Goal: Task Accomplishment & Management: Manage account settings

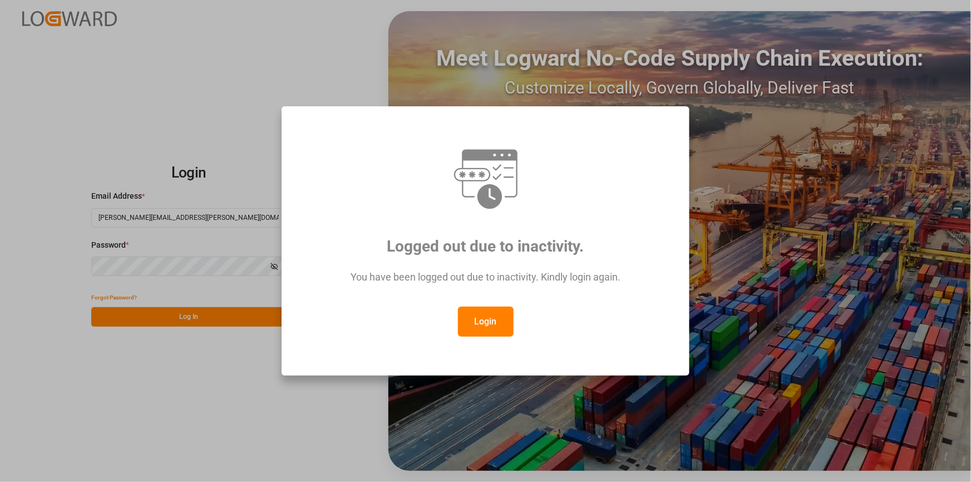
click at [502, 323] on button "Login" at bounding box center [486, 321] width 56 height 30
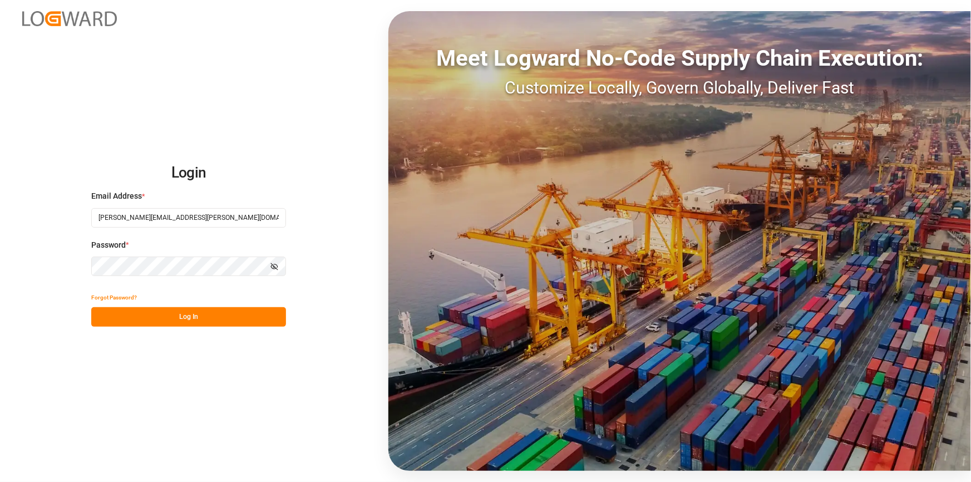
click at [169, 326] on button "Log In" at bounding box center [188, 316] width 195 height 19
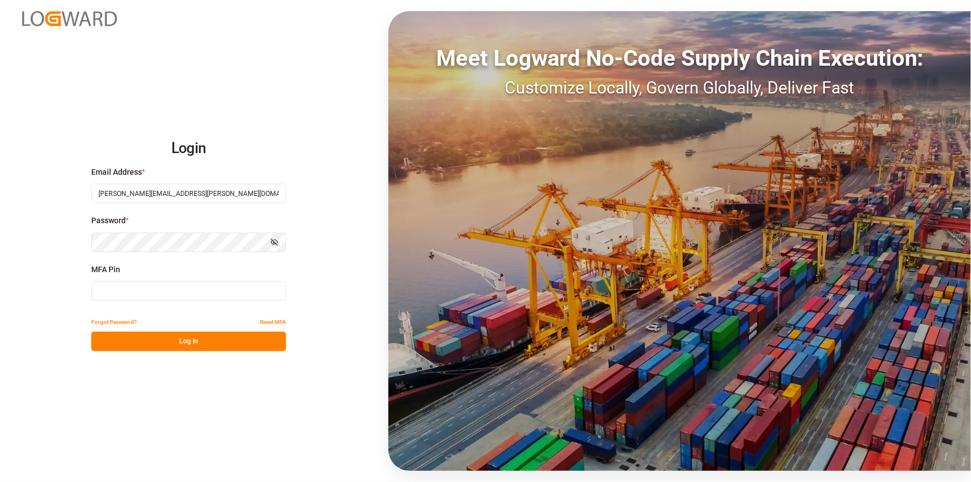
click at [165, 290] on input at bounding box center [188, 290] width 195 height 19
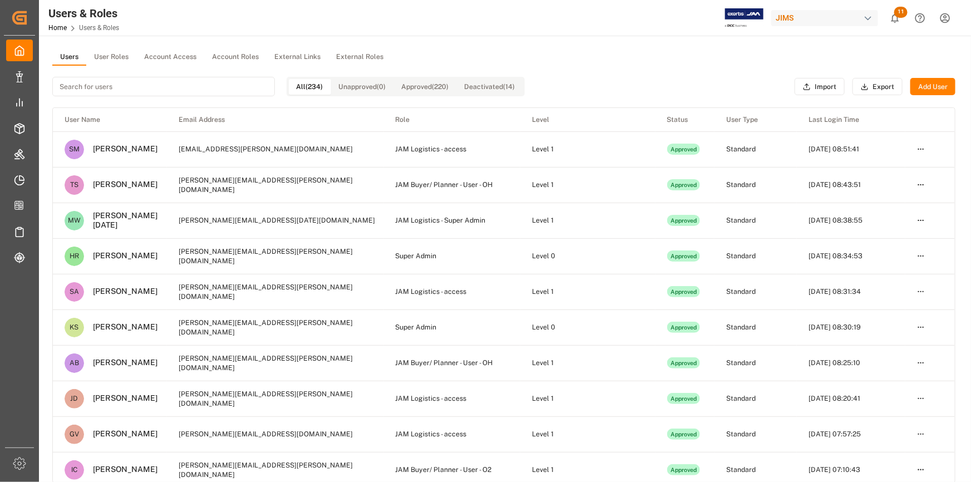
click at [940, 16] on html "Created by potrace 1.15, written by Peter Selinger 2001-2017 Created by potrace…" at bounding box center [485, 241] width 971 height 482
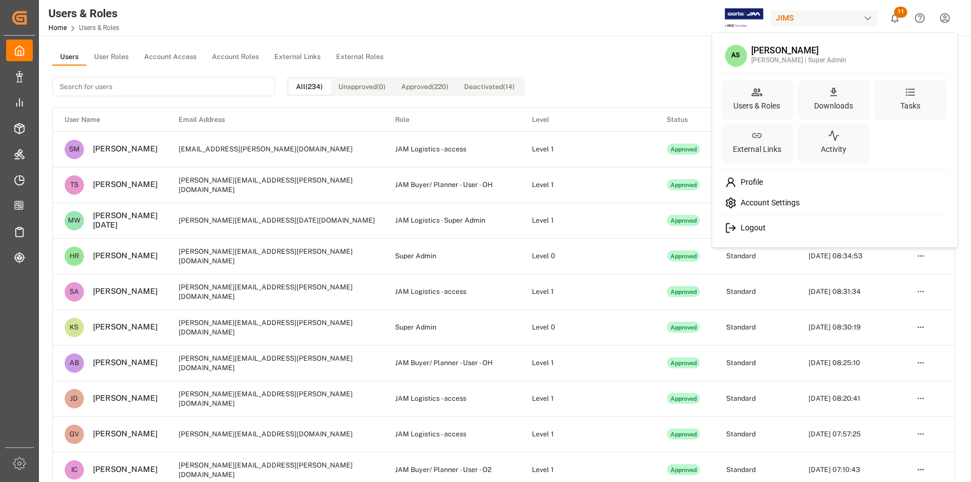
click at [771, 180] on div "Profile" at bounding box center [835, 182] width 228 height 21
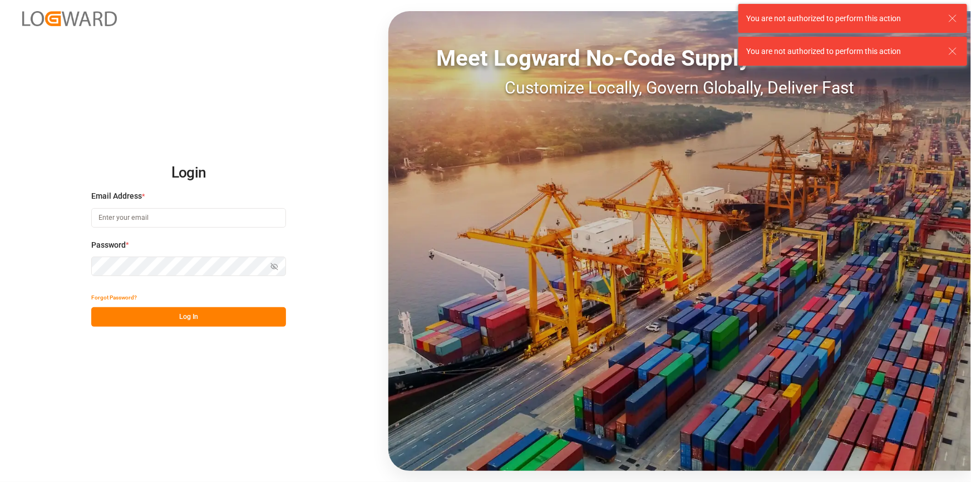
type input "agnes.stafiniak@jamindustries.com"
click at [156, 310] on button "Log In" at bounding box center [188, 316] width 195 height 19
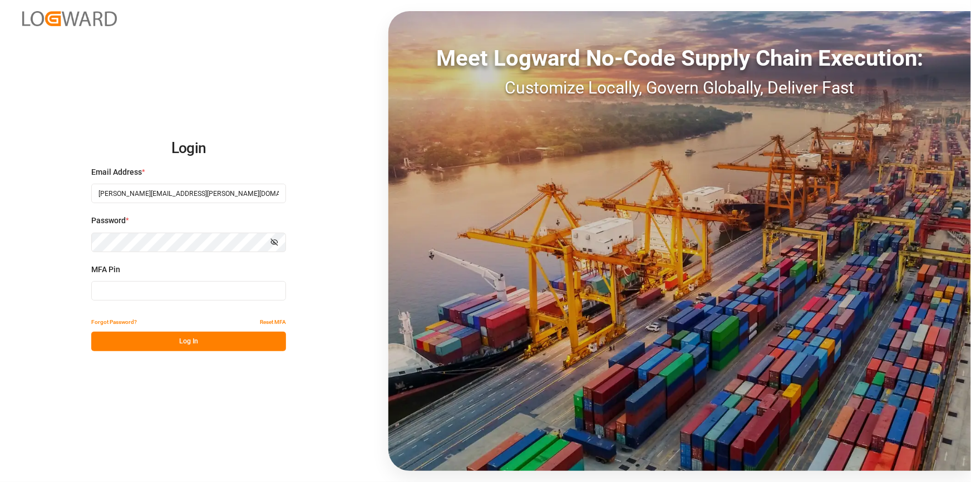
click at [147, 296] on input at bounding box center [188, 290] width 195 height 19
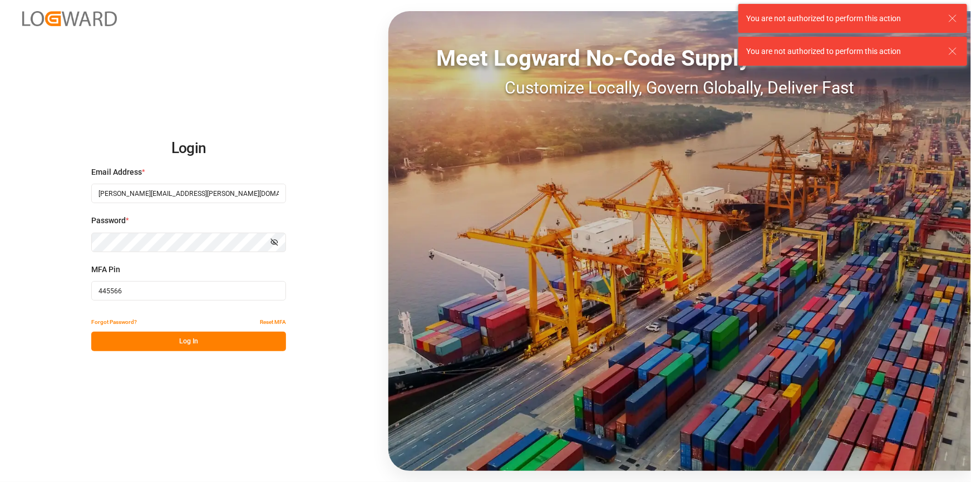
type input "445566"
click at [185, 346] on button "Log In" at bounding box center [188, 340] width 195 height 19
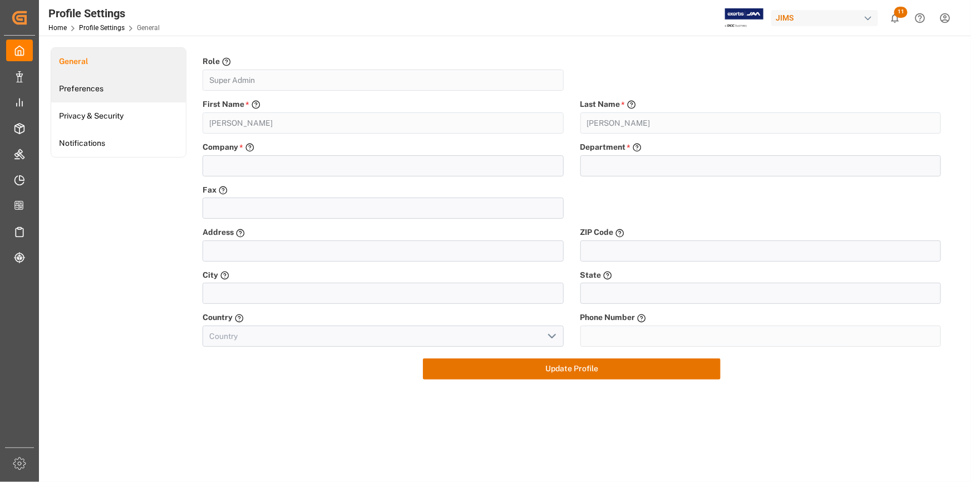
click at [108, 87] on link "Preferences" at bounding box center [118, 88] width 135 height 27
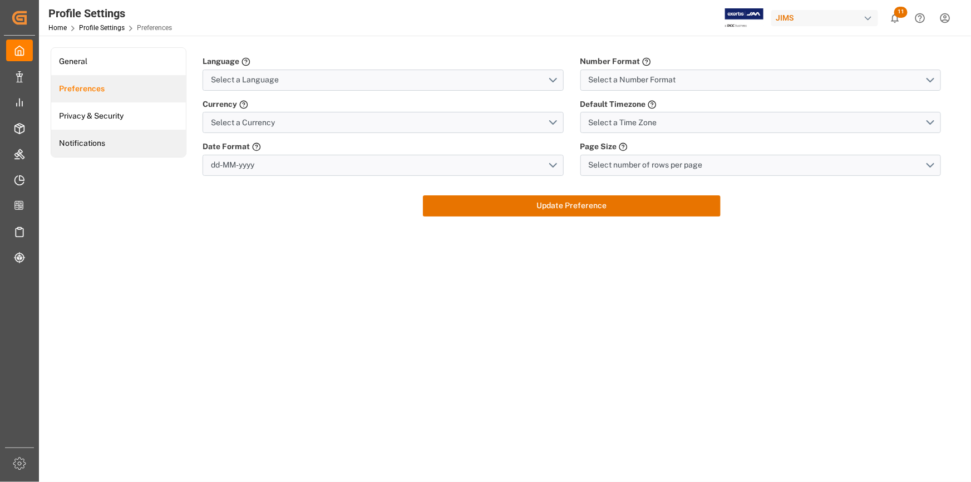
click at [114, 142] on link "Notifications" at bounding box center [118, 143] width 135 height 27
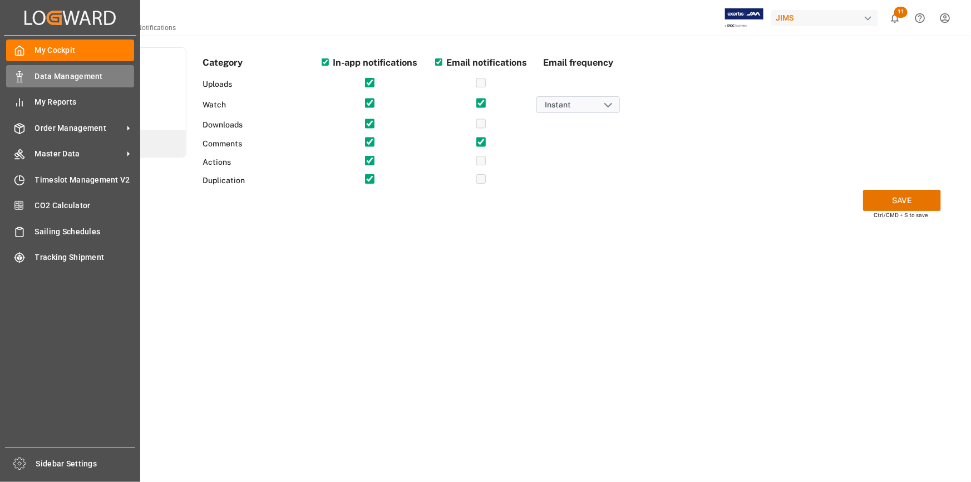
click at [69, 84] on div "Data Management Data Management" at bounding box center [70, 76] width 128 height 22
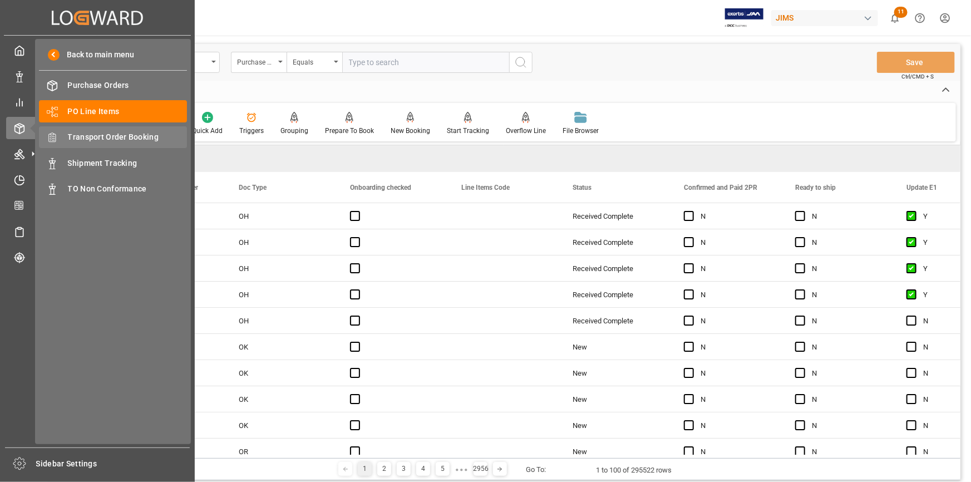
click at [93, 134] on span "Transport Order Booking" at bounding box center [128, 137] width 120 height 12
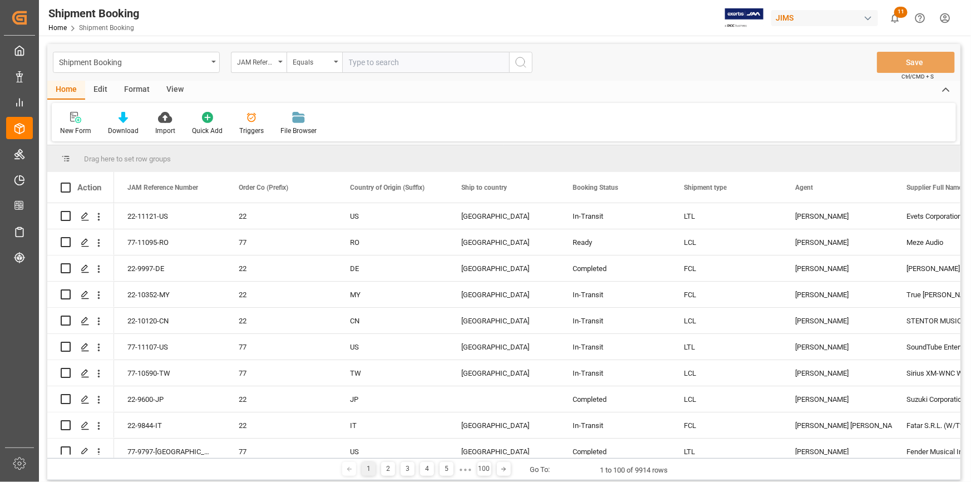
click at [99, 93] on div "Edit" at bounding box center [100, 90] width 31 height 19
click at [192, 122] on icon at bounding box center [190, 117] width 16 height 11
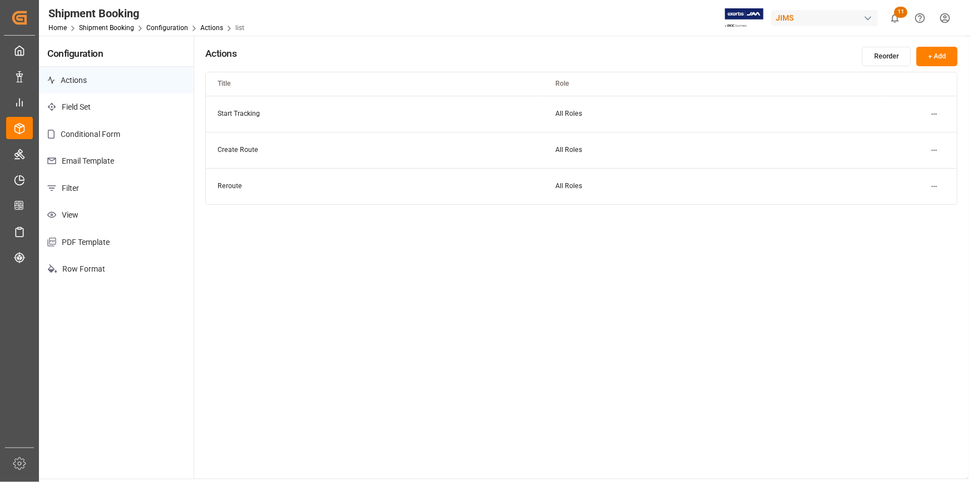
click at [125, 107] on p "Field Set" at bounding box center [116, 106] width 155 height 27
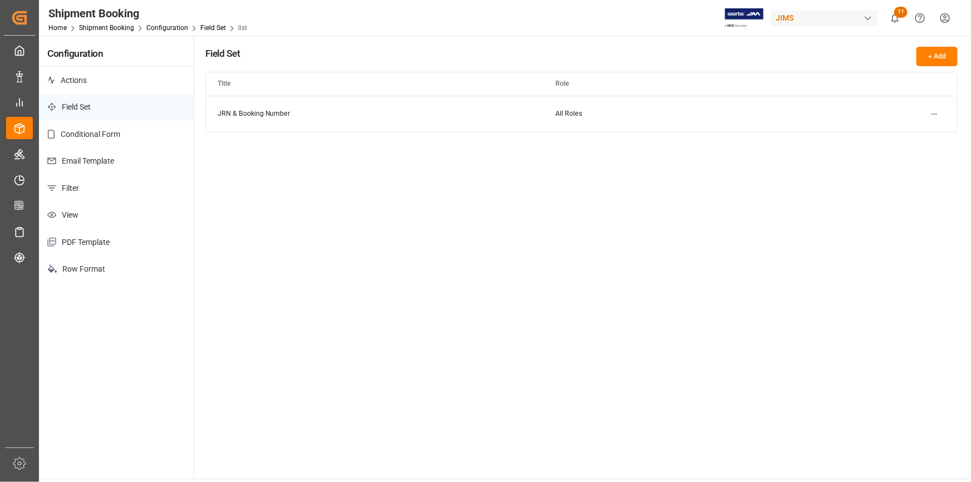
click at [124, 125] on p "Conditional Form" at bounding box center [116, 134] width 155 height 27
click at [114, 155] on p "Email Template" at bounding box center [116, 160] width 155 height 27
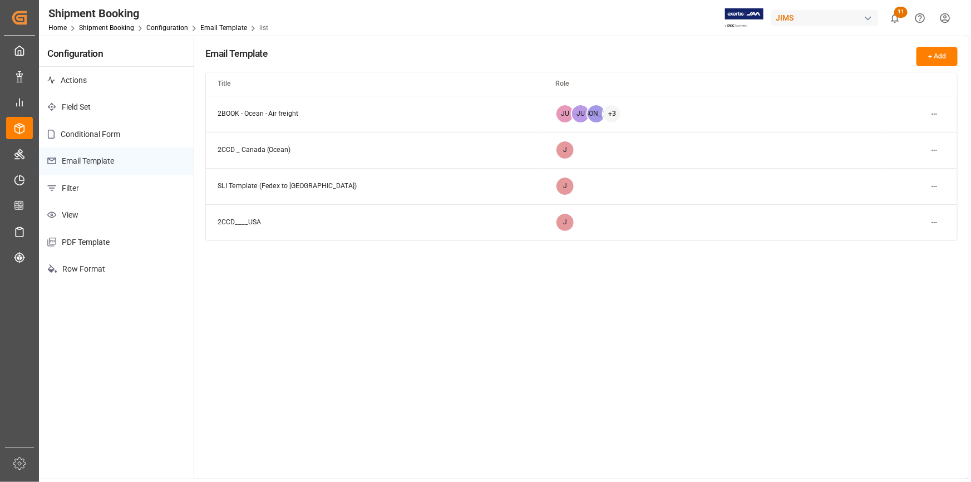
click at [92, 181] on p "Filter" at bounding box center [116, 188] width 155 height 27
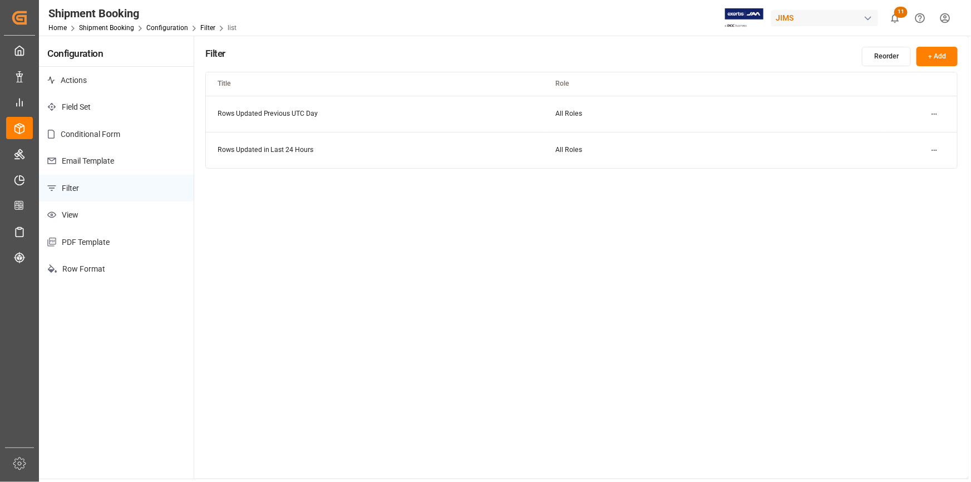
click at [106, 212] on p "View" at bounding box center [116, 214] width 155 height 27
click at [152, 242] on p "PDF Template" at bounding box center [116, 242] width 155 height 27
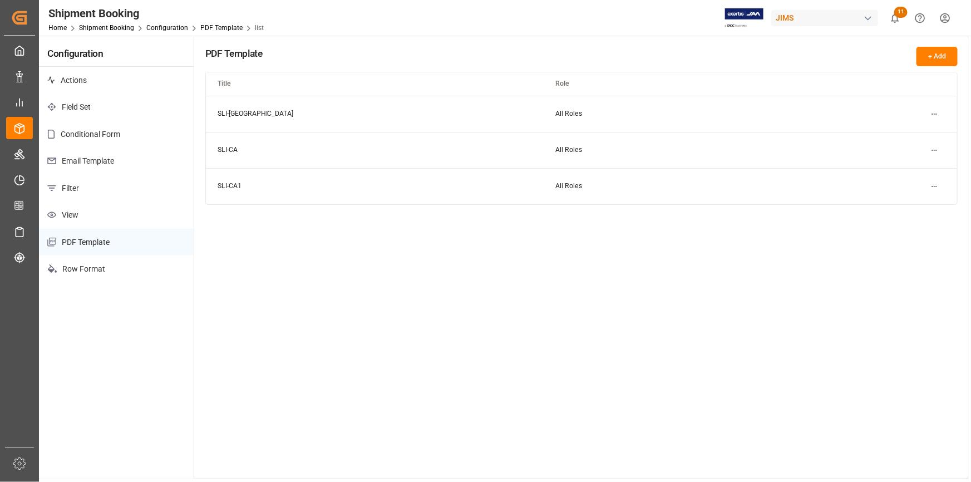
click at [138, 263] on p "Row Format" at bounding box center [116, 268] width 155 height 27
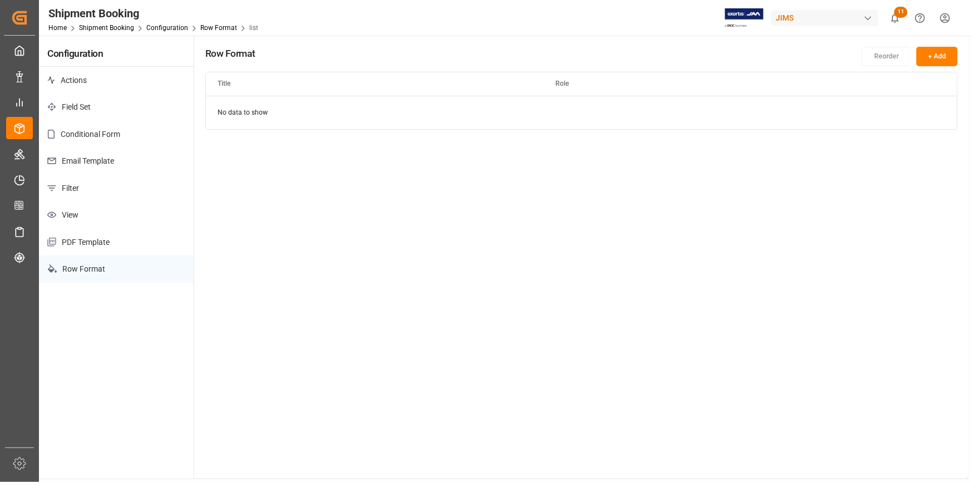
click at [111, 78] on p "Actions" at bounding box center [116, 80] width 155 height 27
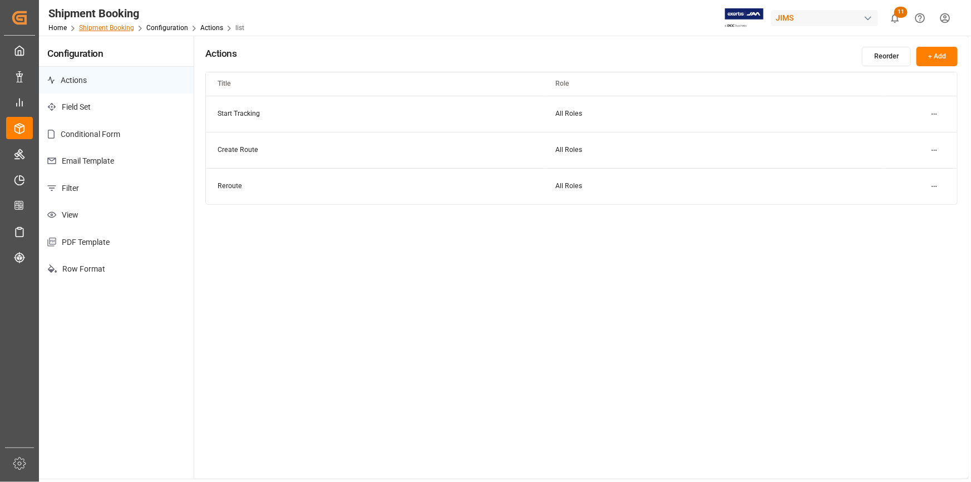
click at [115, 29] on link "Shipment Booking" at bounding box center [106, 28] width 55 height 8
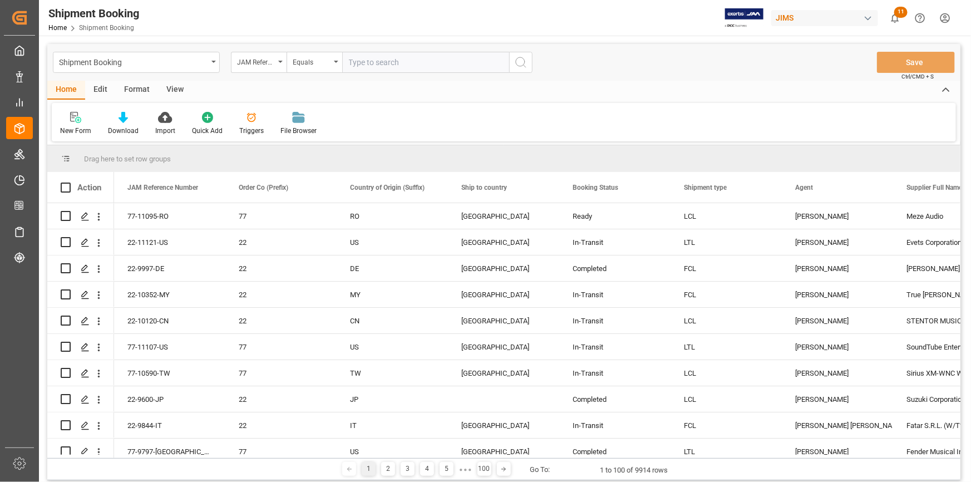
click at [105, 91] on div "Edit" at bounding box center [100, 90] width 31 height 19
click at [83, 221] on div "Press SPACE to select this row." at bounding box center [84, 216] width 17 height 21
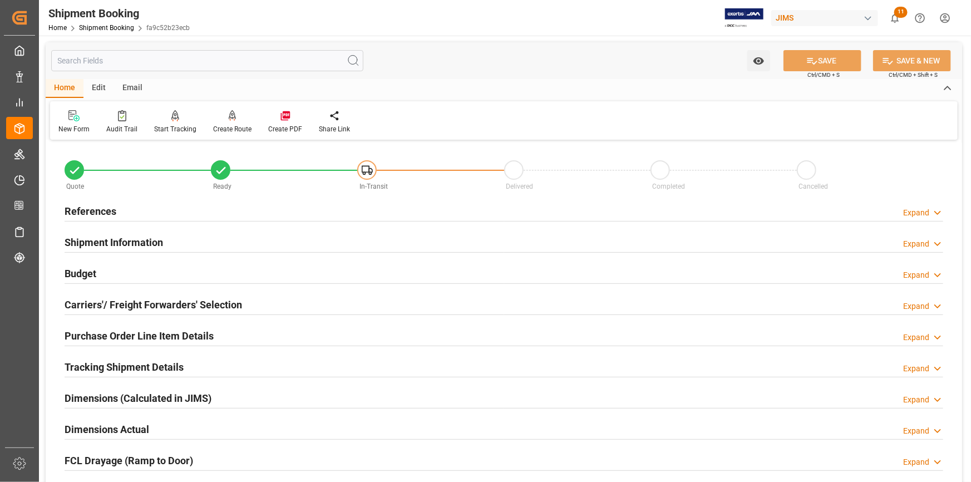
click at [100, 88] on div "Edit" at bounding box center [98, 88] width 31 height 19
click at [200, 131] on div "Configuration" at bounding box center [199, 129] width 42 height 10
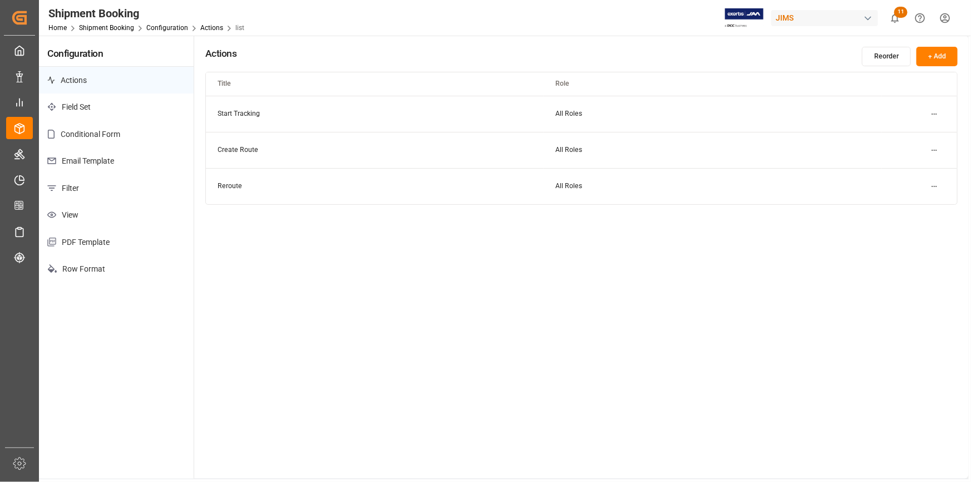
click at [132, 99] on p "Field Set" at bounding box center [116, 106] width 155 height 27
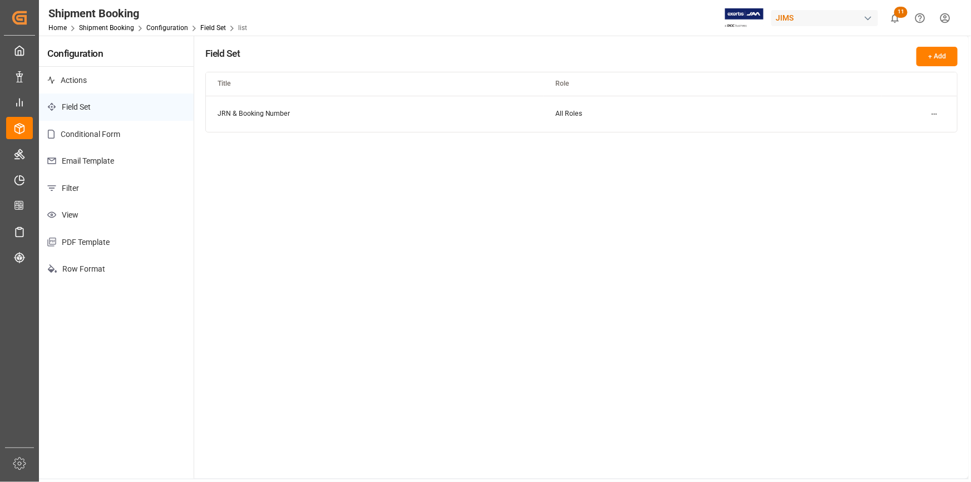
click at [140, 137] on p "Conditional Form" at bounding box center [116, 134] width 155 height 27
click at [144, 156] on p "Email Template" at bounding box center [116, 160] width 155 height 27
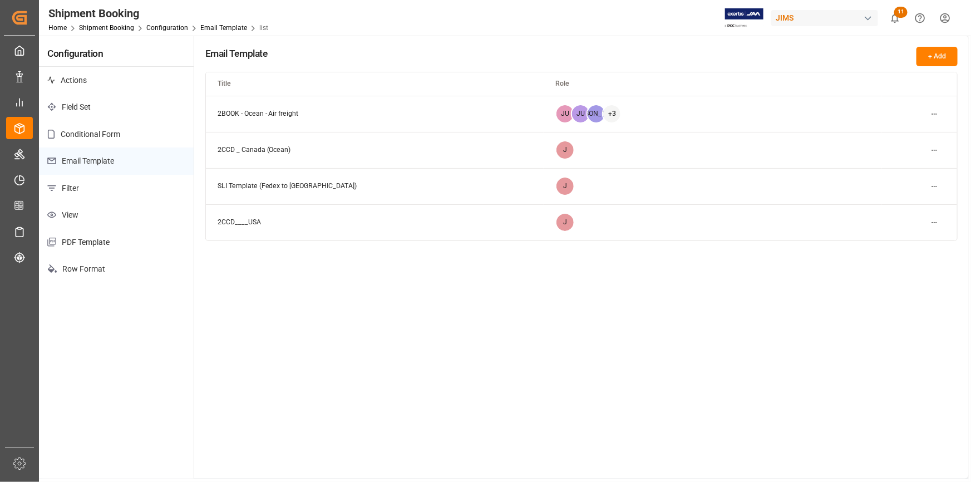
click at [141, 192] on p "Filter" at bounding box center [116, 188] width 155 height 27
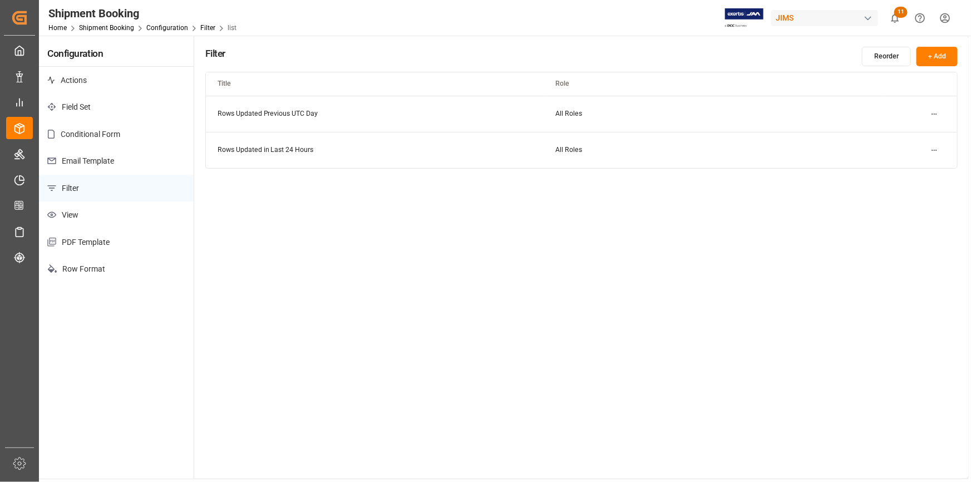
click at [145, 219] on p "View" at bounding box center [116, 214] width 155 height 27
click at [145, 244] on p "PDF Template" at bounding box center [116, 242] width 155 height 27
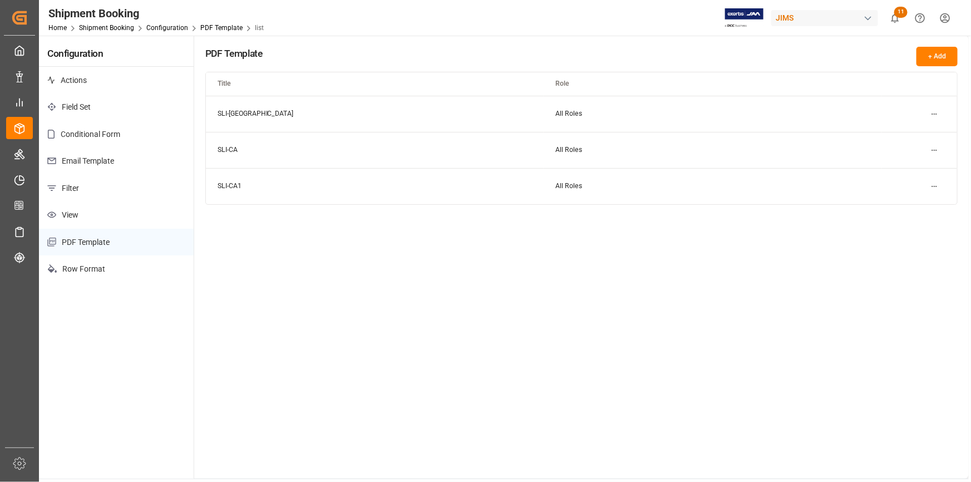
click at [142, 222] on p "View" at bounding box center [116, 214] width 155 height 27
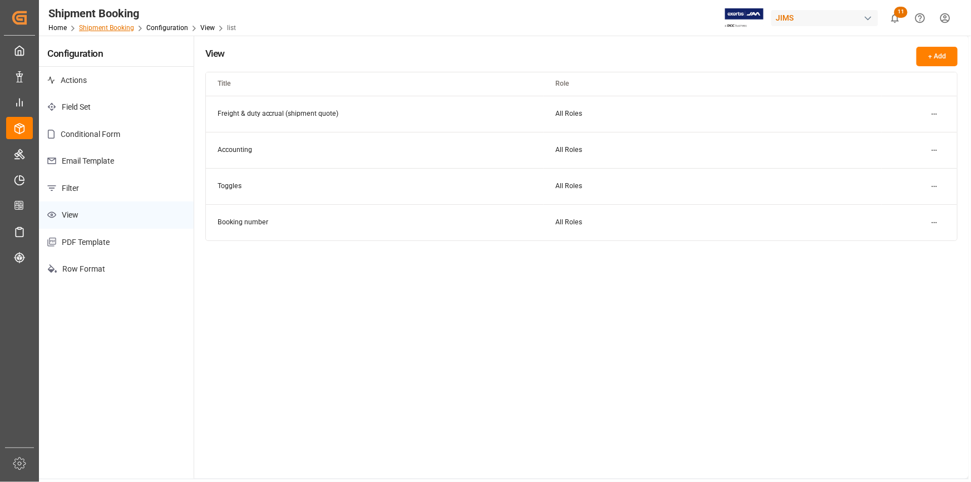
click at [120, 29] on link "Shipment Booking" at bounding box center [106, 28] width 55 height 8
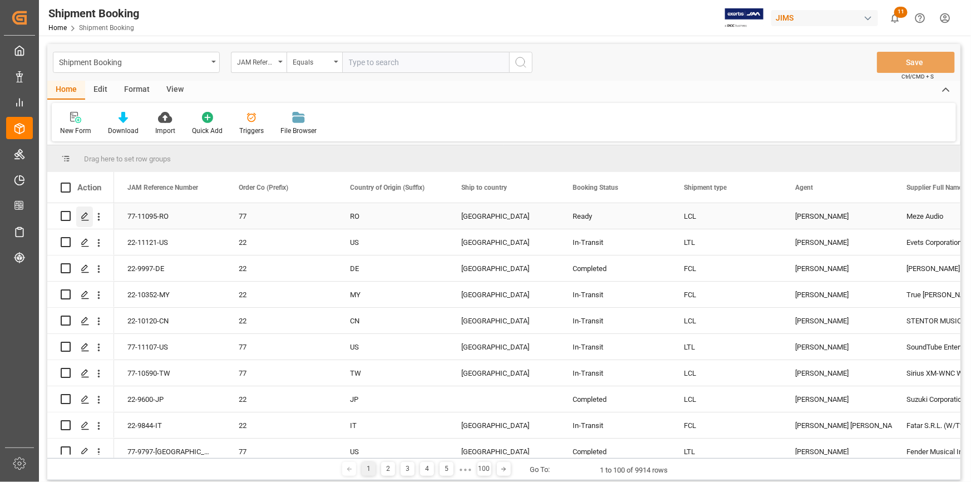
click at [90, 217] on div "Press SPACE to select this row." at bounding box center [84, 216] width 17 height 21
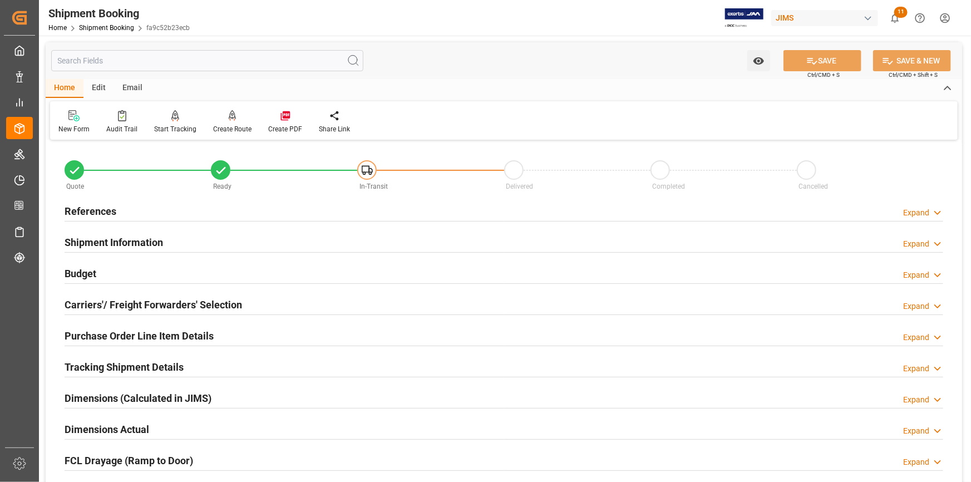
click at [103, 88] on div "Edit" at bounding box center [98, 88] width 31 height 19
click at [250, 116] on icon at bounding box center [255, 115] width 16 height 11
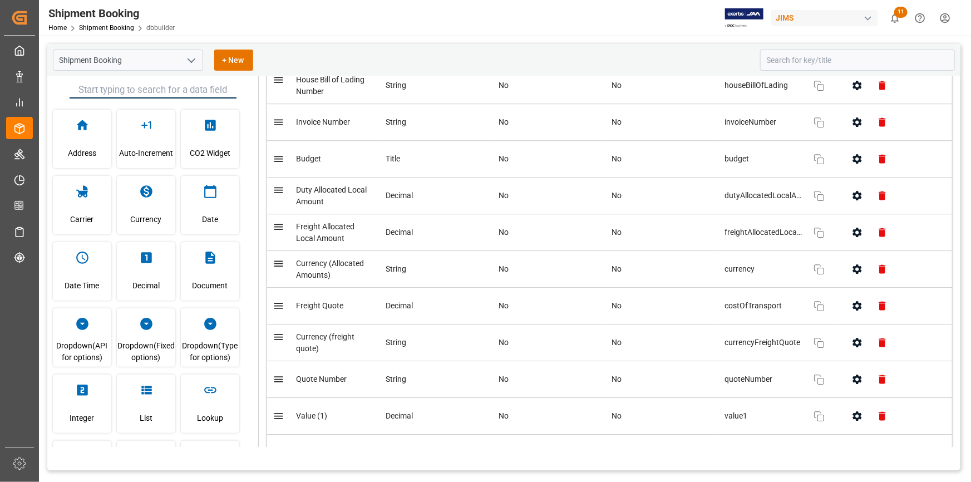
scroll to position [1719, 0]
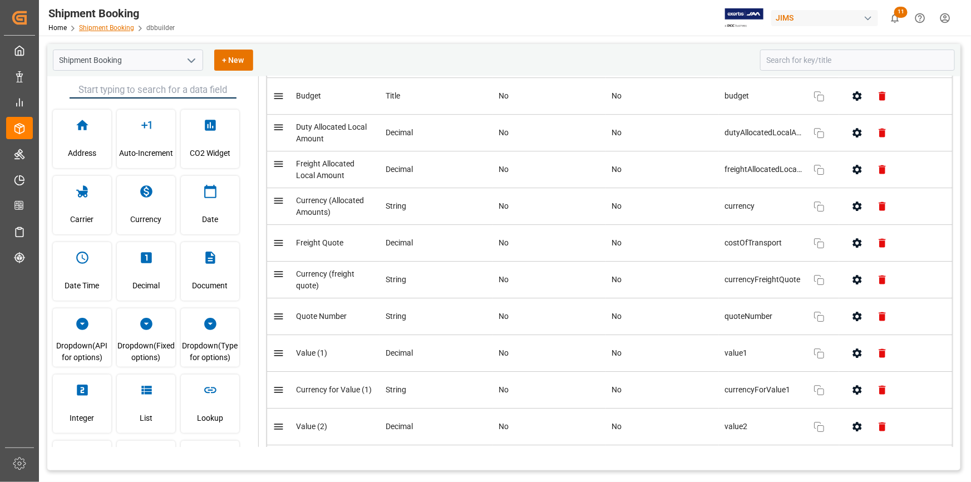
click at [107, 24] on link "Shipment Booking" at bounding box center [106, 28] width 55 height 8
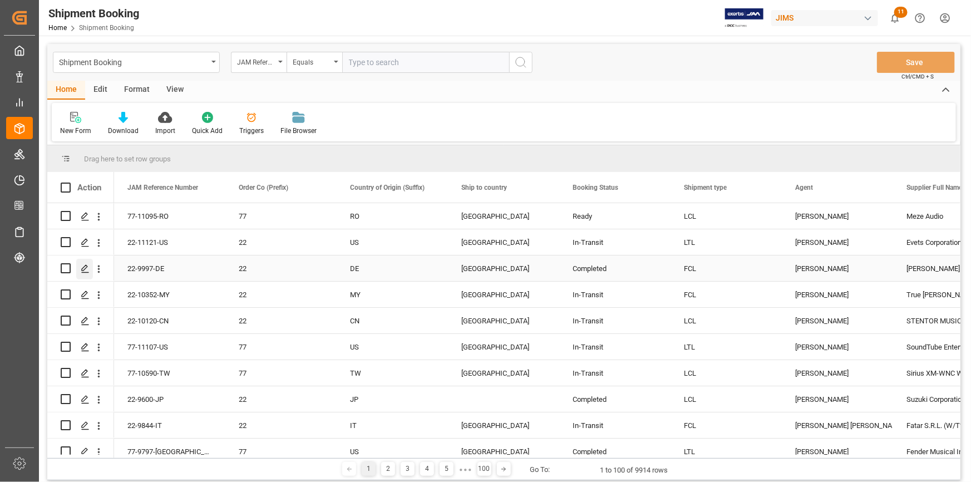
click at [82, 268] on icon "Press SPACE to select this row." at bounding box center [85, 268] width 9 height 9
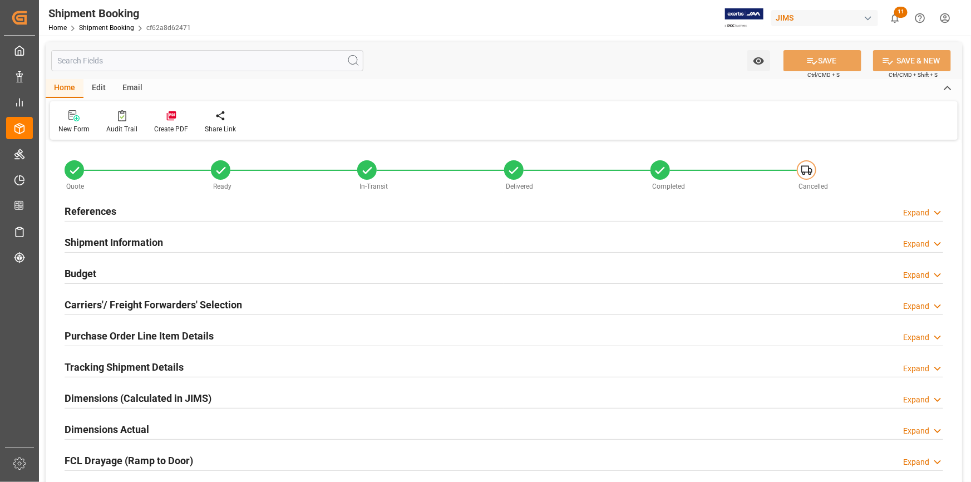
type input "4"
click at [207, 334] on h2 "Purchase Order Line Item Details" at bounding box center [139, 335] width 149 height 15
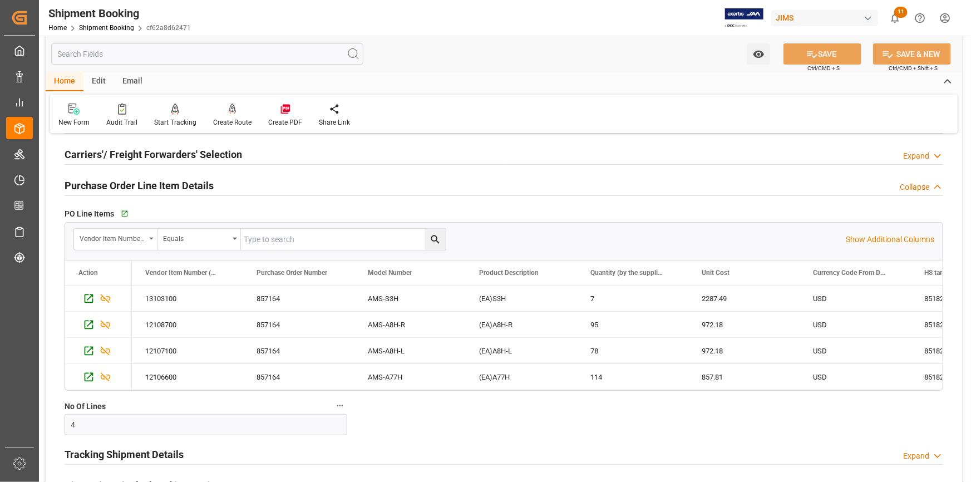
scroll to position [151, 0]
click at [89, 213] on span "PO Line Items" at bounding box center [89, 213] width 49 height 12
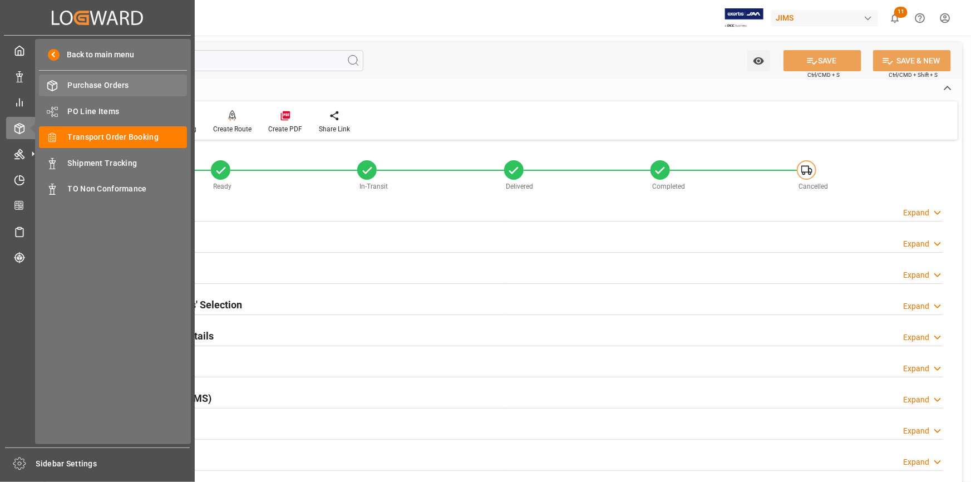
click at [102, 91] on div "Purchase Orders Purchase Orders" at bounding box center [113, 86] width 148 height 22
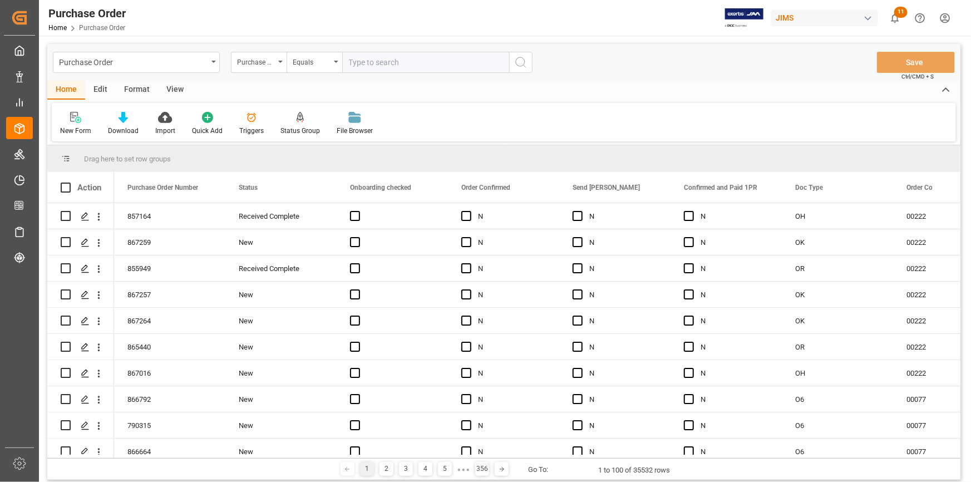
click at [141, 84] on div "Format" at bounding box center [137, 90] width 42 height 19
click at [105, 90] on div "Edit" at bounding box center [100, 90] width 31 height 19
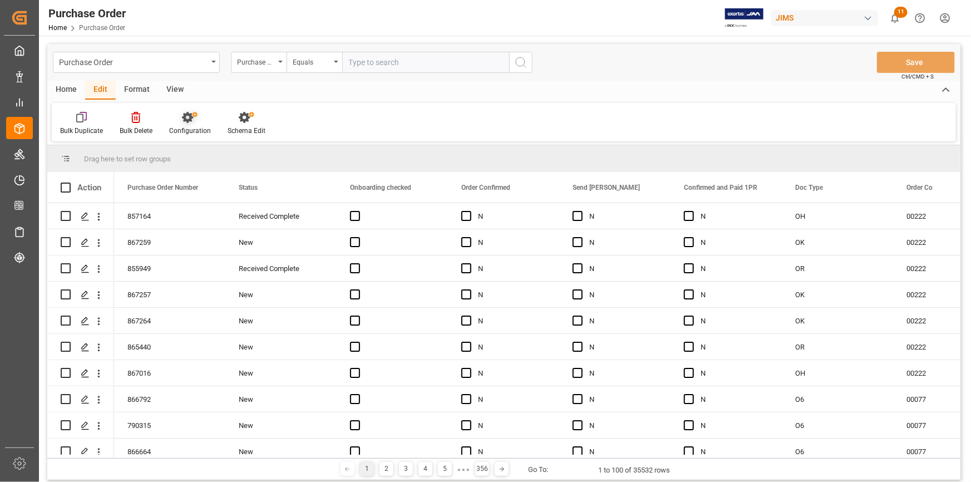
click at [191, 114] on icon at bounding box center [190, 117] width 16 height 11
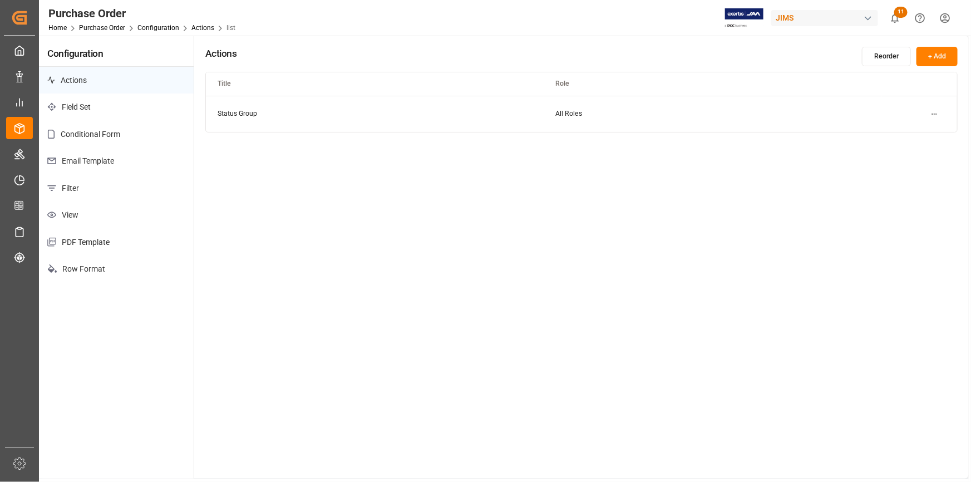
click at [91, 107] on p "Field Set" at bounding box center [116, 106] width 155 height 27
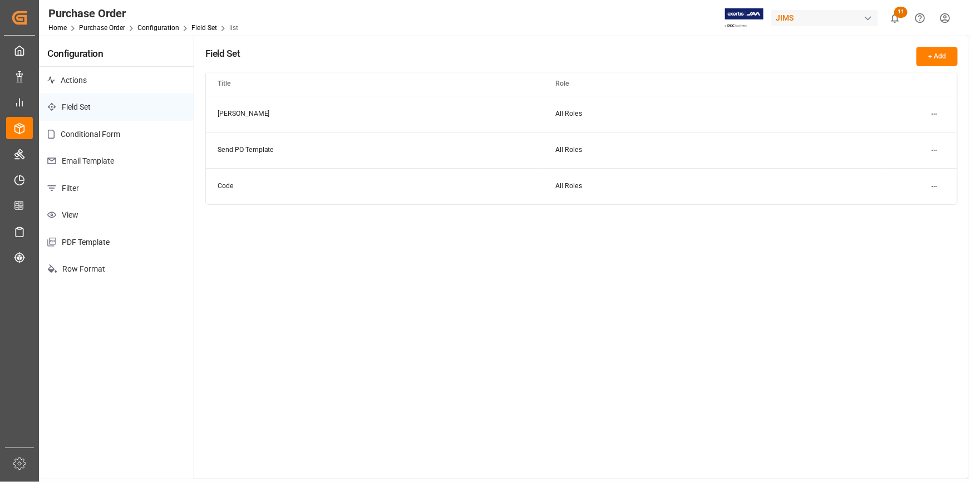
click at [101, 135] on p "Conditional Form" at bounding box center [116, 134] width 155 height 27
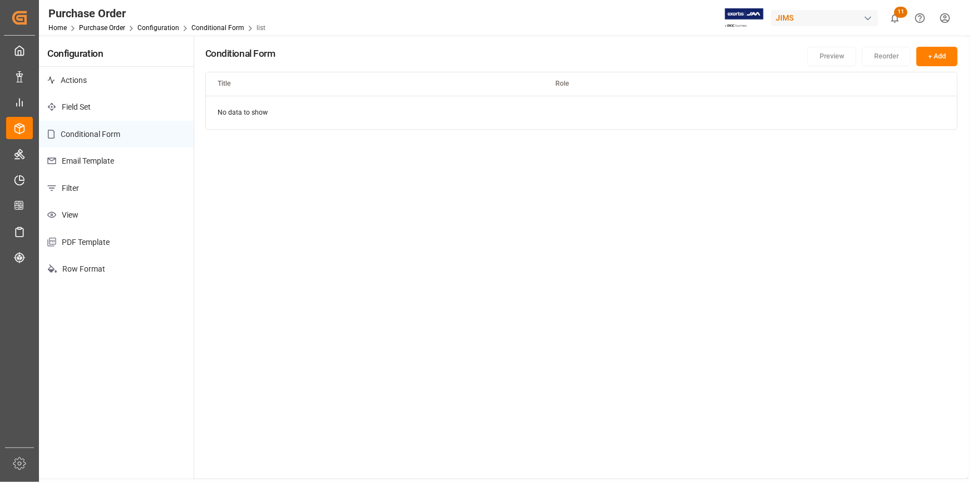
click at [86, 112] on p "Field Set" at bounding box center [116, 106] width 155 height 27
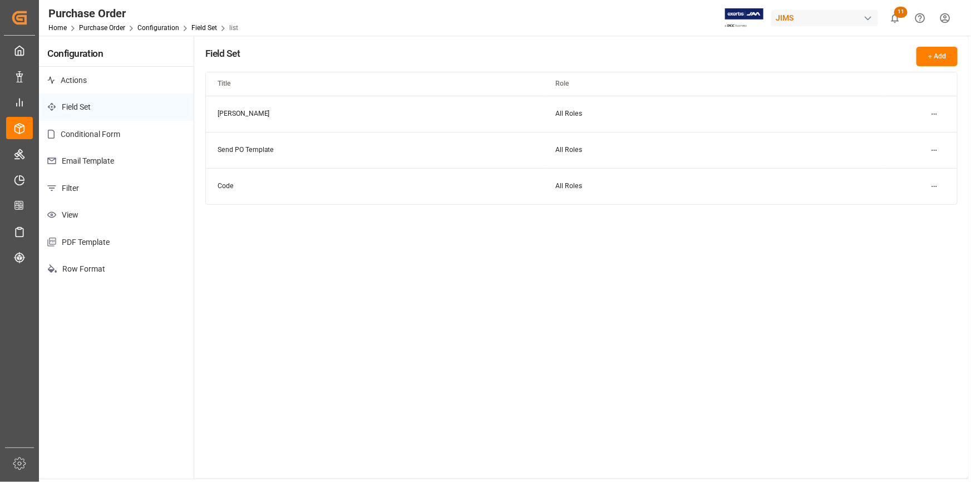
click at [100, 191] on p "Filter" at bounding box center [116, 188] width 155 height 27
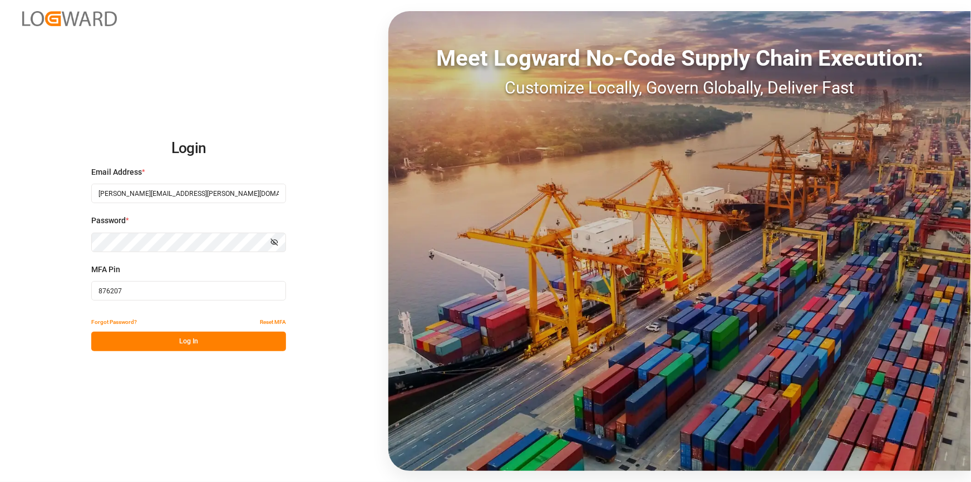
type input "876207"
click at [168, 335] on button "Log In" at bounding box center [188, 340] width 195 height 19
click at [141, 338] on button "Log In" at bounding box center [188, 340] width 195 height 19
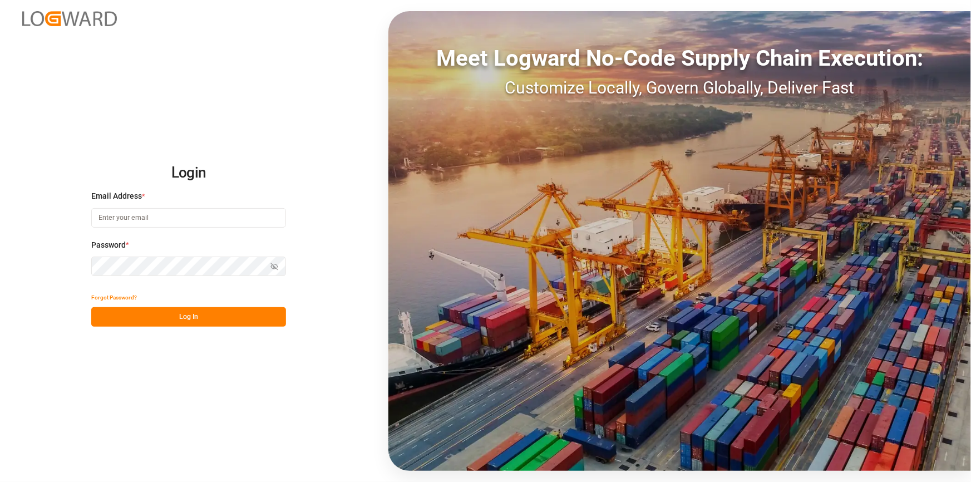
type input "[PERSON_NAME][EMAIL_ADDRESS][PERSON_NAME][DOMAIN_NAME]"
click at [157, 315] on button "Log In" at bounding box center [188, 316] width 195 height 19
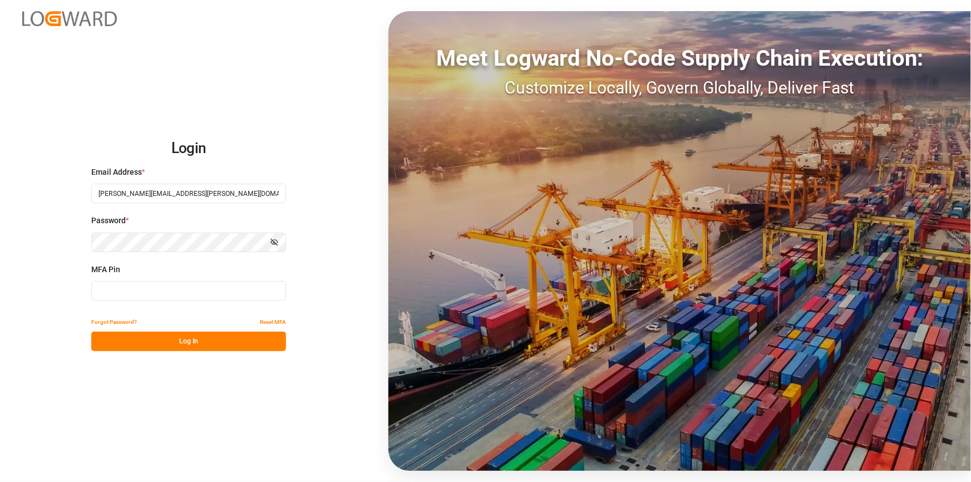
click at [155, 298] on input at bounding box center [188, 290] width 195 height 19
type input "912919"
click at [193, 338] on button "Log In" at bounding box center [188, 340] width 195 height 19
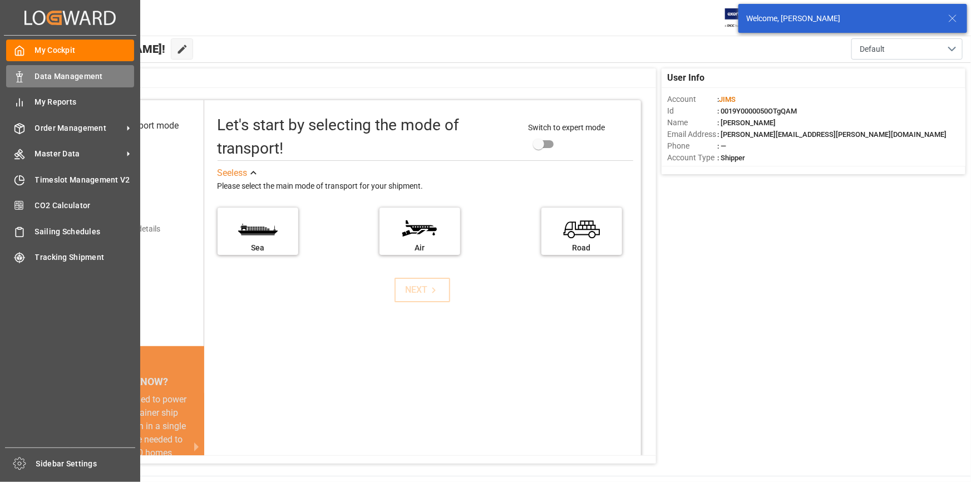
click at [23, 75] on icon at bounding box center [19, 76] width 11 height 11
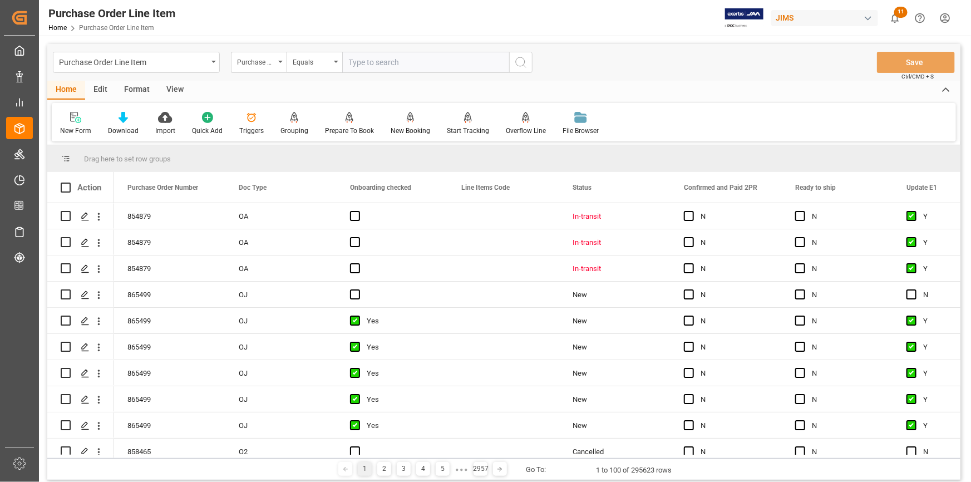
click at [636, 63] on div "Purchase Order Line Item Purchase Order Number Equals Save Ctrl/CMD + S" at bounding box center [503, 62] width 913 height 37
click at [207, 62] on div "Purchase Order Line Item" at bounding box center [136, 62] width 167 height 21
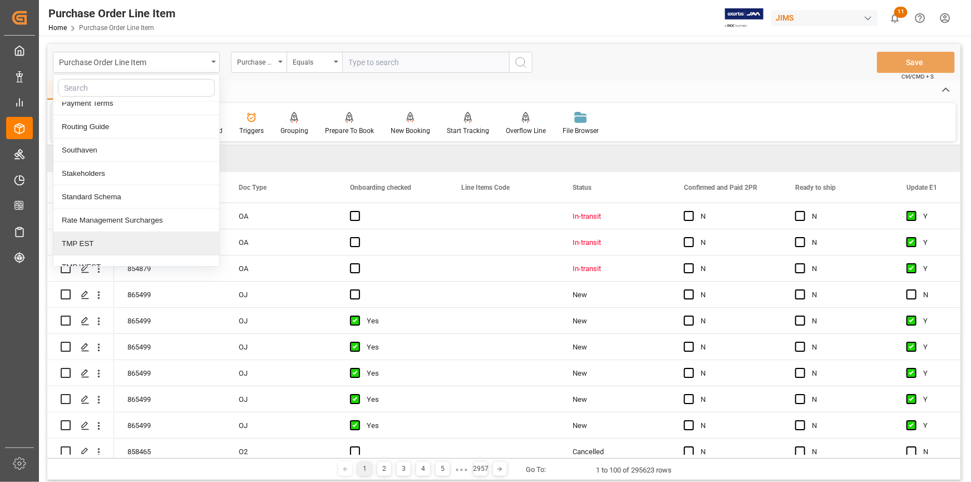
scroll to position [531, 0]
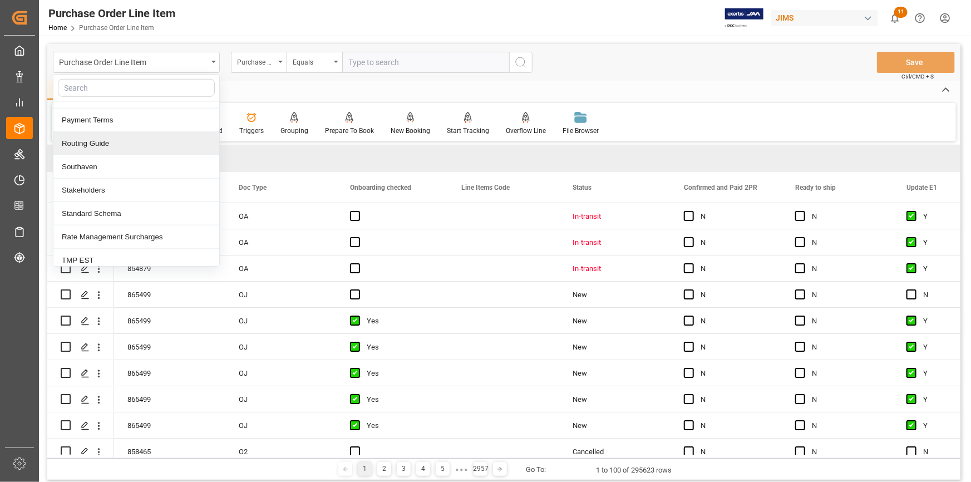
click at [95, 139] on div "Routing Guide" at bounding box center [136, 143] width 166 height 23
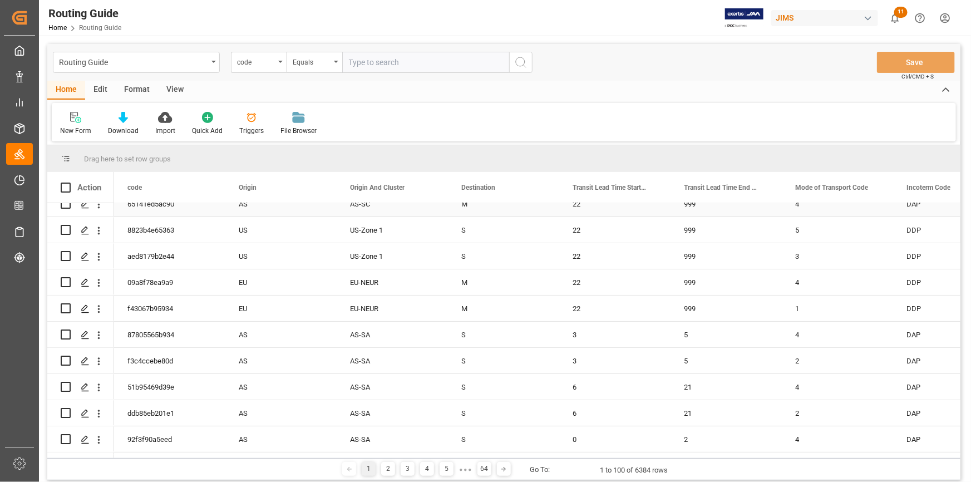
scroll to position [202, 0]
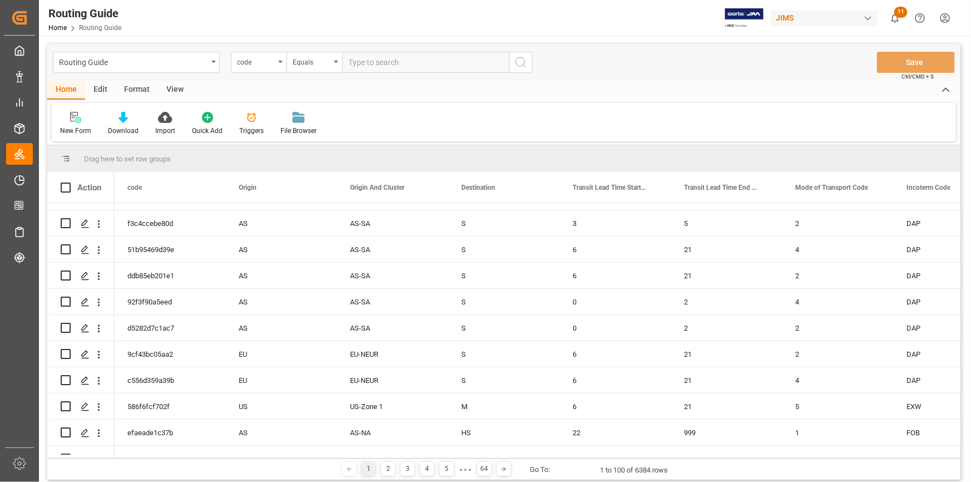
drag, startPoint x: 315, startPoint y: 458, endPoint x: 331, endPoint y: 453, distance: 16.7
click at [331, 453] on div "Drag here to set row groups Drag here to set column labels Action code Origin" at bounding box center [503, 312] width 913 height 335
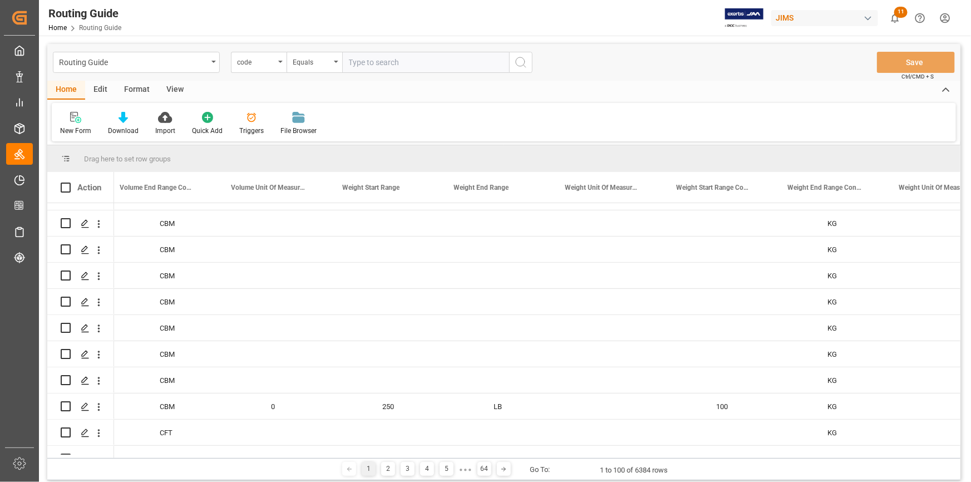
scroll to position [0, 0]
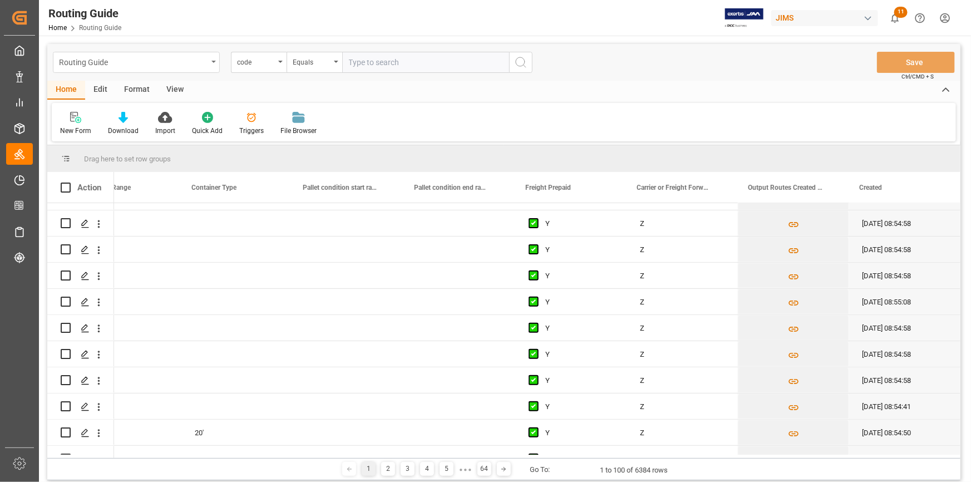
click at [215, 65] on div "Routing Guide" at bounding box center [136, 62] width 167 height 21
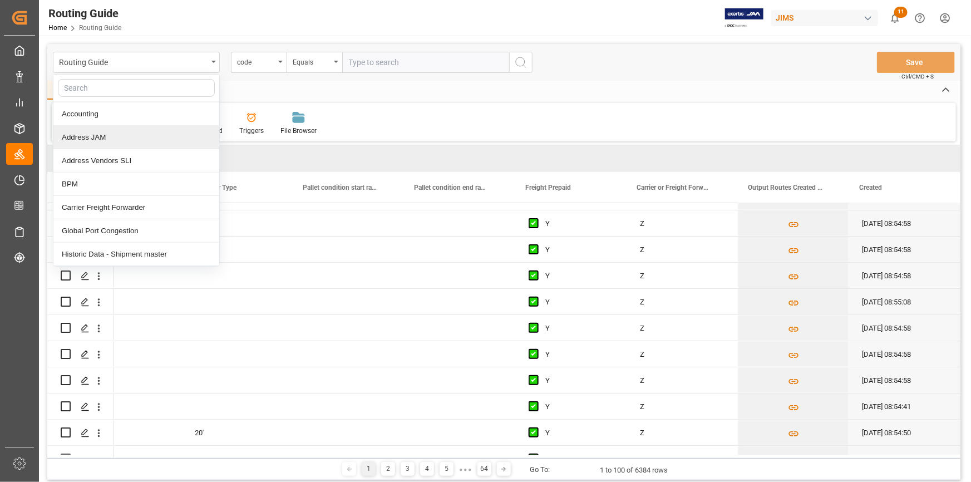
click at [167, 140] on div "Address JAM" at bounding box center [136, 137] width 166 height 23
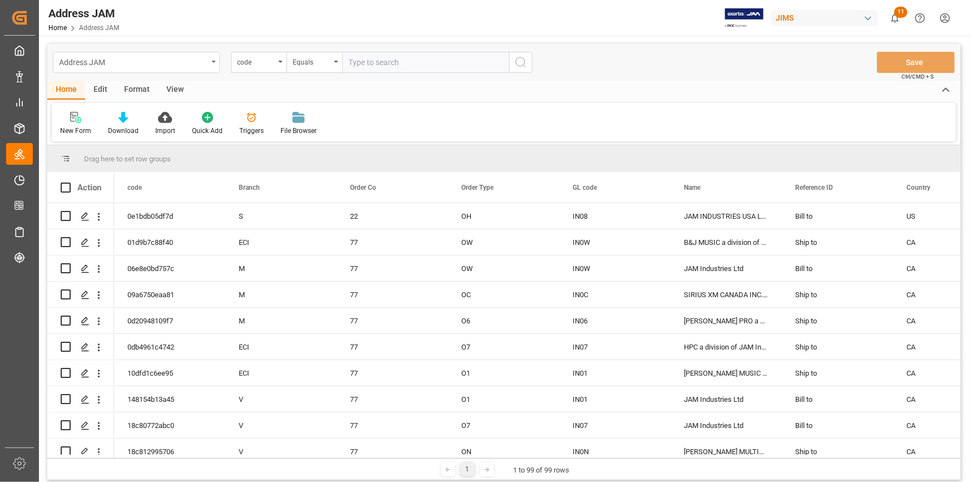
click at [207, 62] on div "Address JAM" at bounding box center [136, 62] width 167 height 21
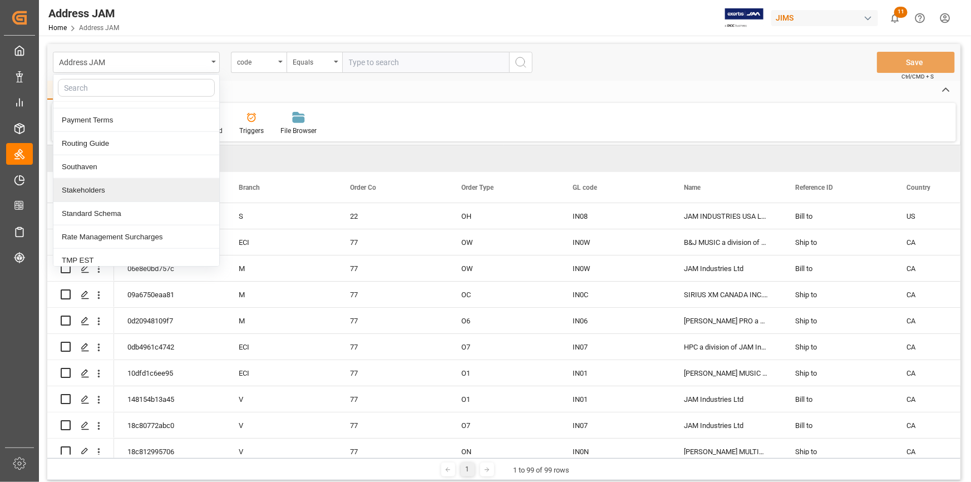
click at [142, 181] on div "Stakeholders" at bounding box center [136, 190] width 166 height 23
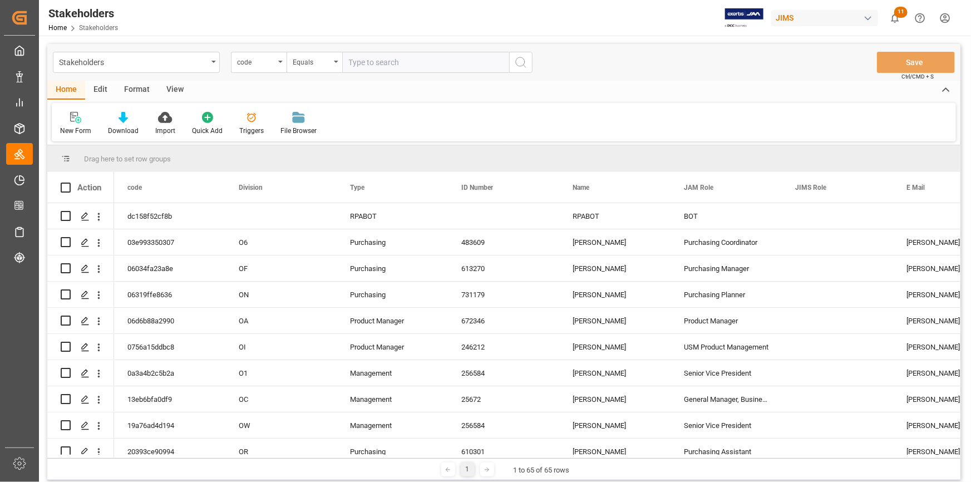
click at [95, 95] on div "Edit" at bounding box center [100, 90] width 31 height 19
click at [122, 66] on div "Stakeholders" at bounding box center [133, 62] width 148 height 14
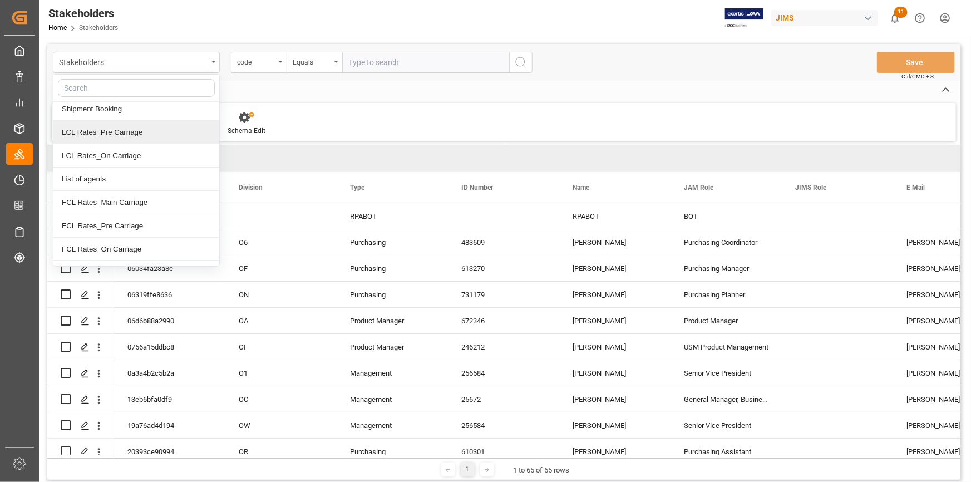
scroll to position [101, 0]
click at [102, 157] on div "List of agents" at bounding box center [136, 152] width 166 height 23
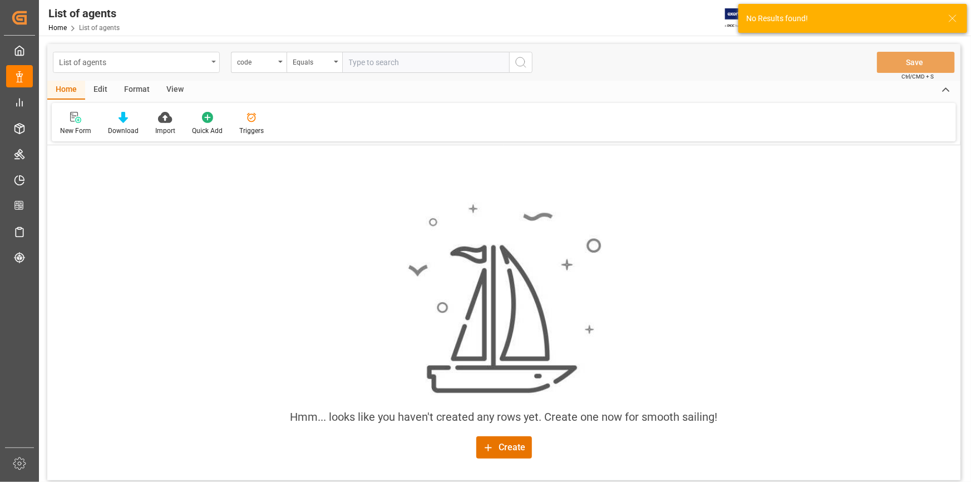
click at [100, 63] on div "List of agents" at bounding box center [133, 62] width 148 height 14
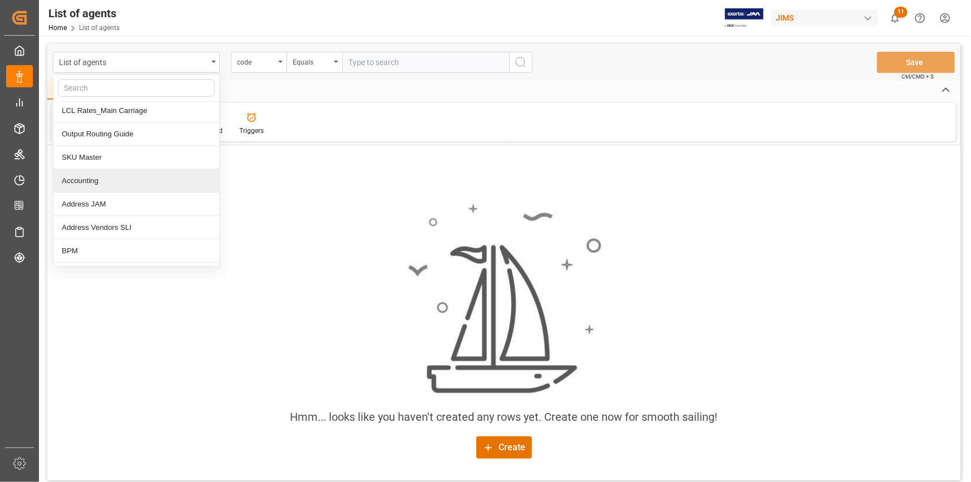
scroll to position [253, 0]
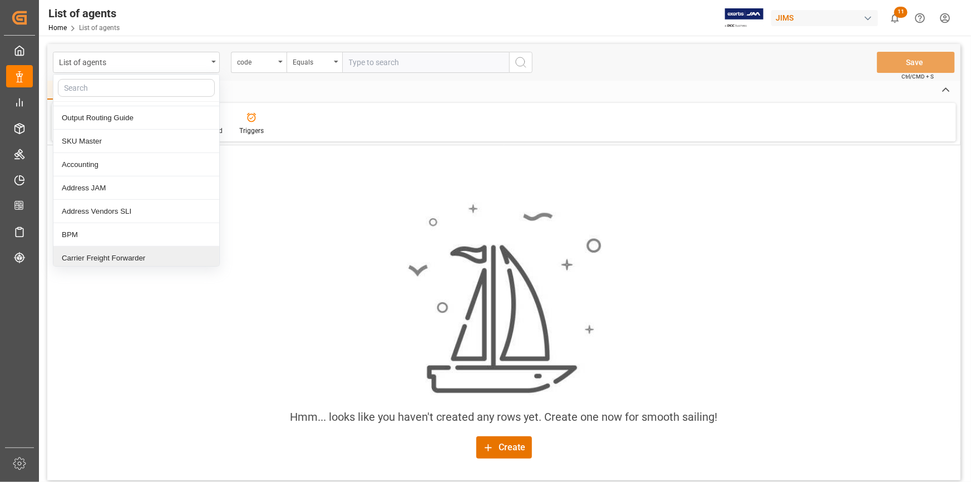
click at [92, 253] on div "Carrier Freight Forwarder" at bounding box center [136, 257] width 166 height 23
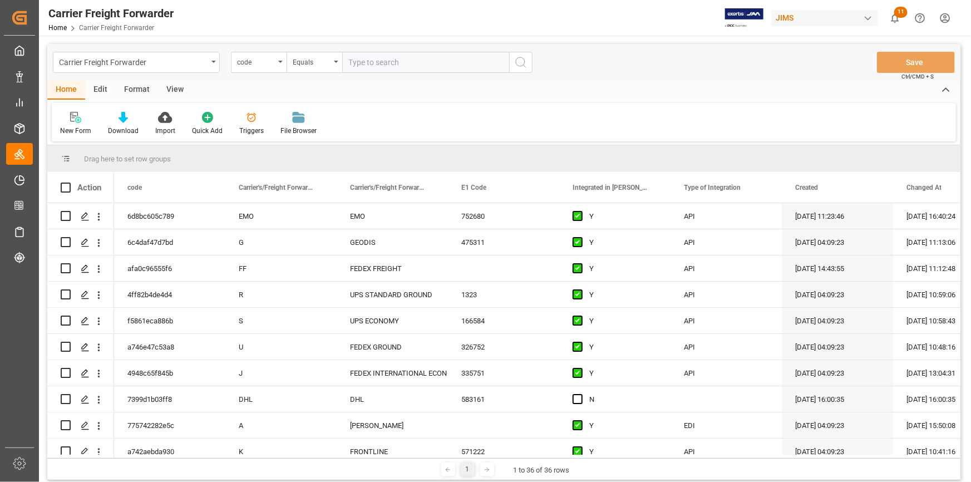
click at [101, 86] on div "Edit" at bounding box center [100, 90] width 31 height 19
click at [182, 118] on icon at bounding box center [187, 117] width 11 height 11
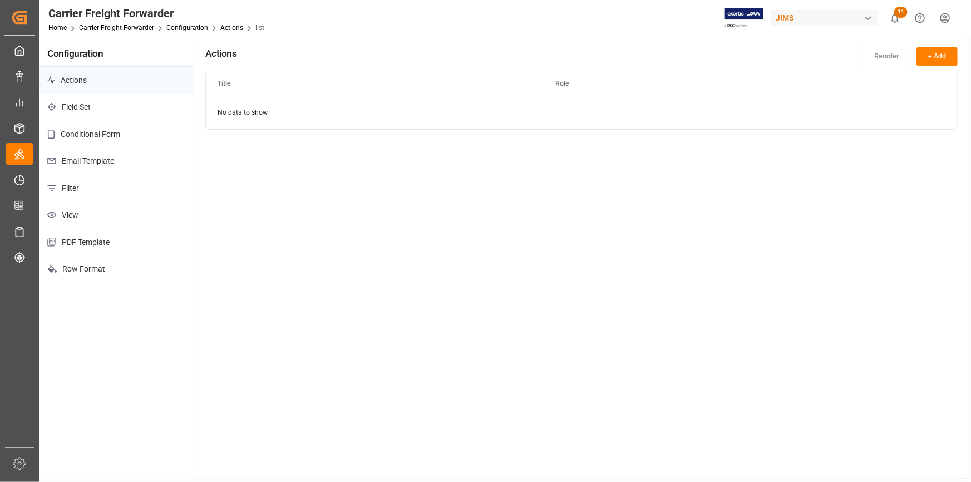
click at [102, 105] on p "Field Set" at bounding box center [116, 106] width 155 height 27
click at [98, 135] on p "Conditional Form" at bounding box center [116, 134] width 155 height 27
click at [93, 160] on p "Email Template" at bounding box center [116, 160] width 155 height 27
click at [83, 185] on p "Filter" at bounding box center [116, 188] width 155 height 27
click at [81, 212] on p "View" at bounding box center [116, 214] width 155 height 27
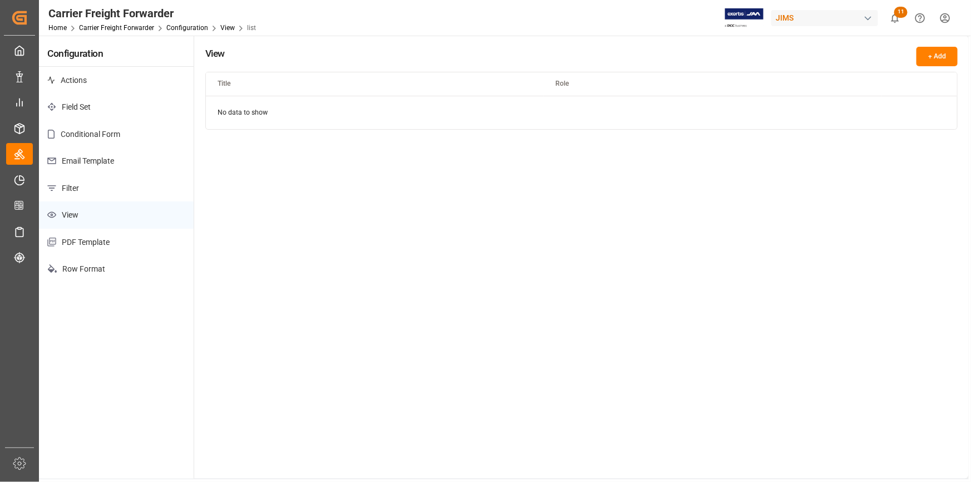
click at [80, 238] on p "PDF Template" at bounding box center [116, 242] width 155 height 27
click at [84, 263] on p "Row Format" at bounding box center [116, 268] width 155 height 27
click at [171, 30] on link "Configuration" at bounding box center [187, 28] width 42 height 8
click at [140, 28] on link "Carrier Freight Forwarder" at bounding box center [116, 28] width 75 height 8
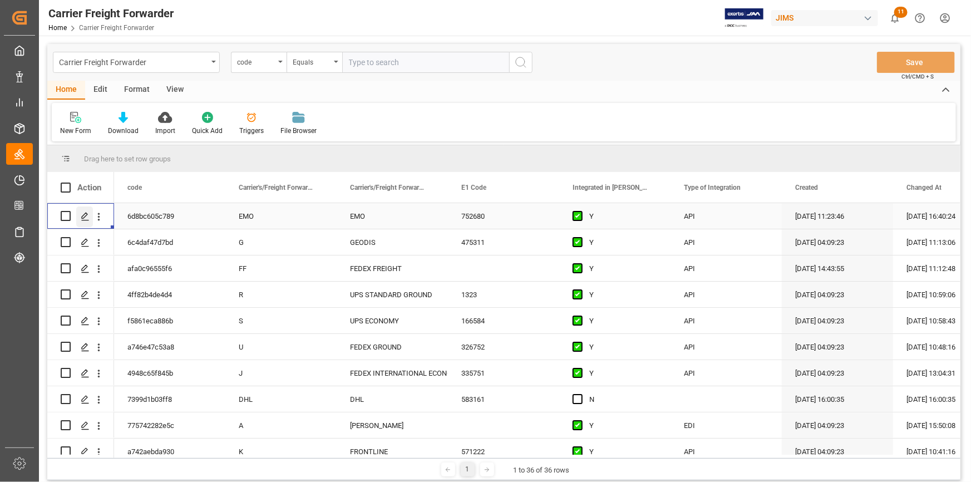
click at [86, 217] on icon "Press SPACE to select this row." at bounding box center [85, 216] width 9 height 9
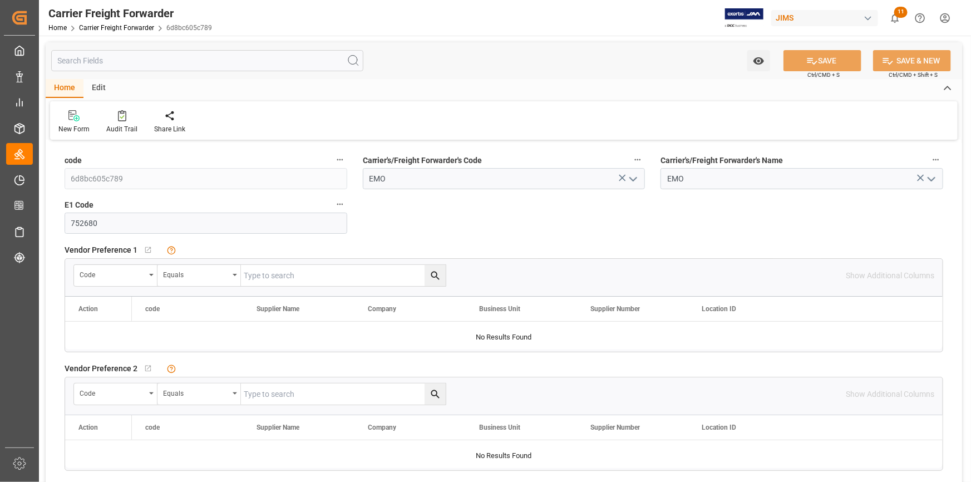
click at [633, 183] on icon "open menu" at bounding box center [632, 178] width 13 height 13
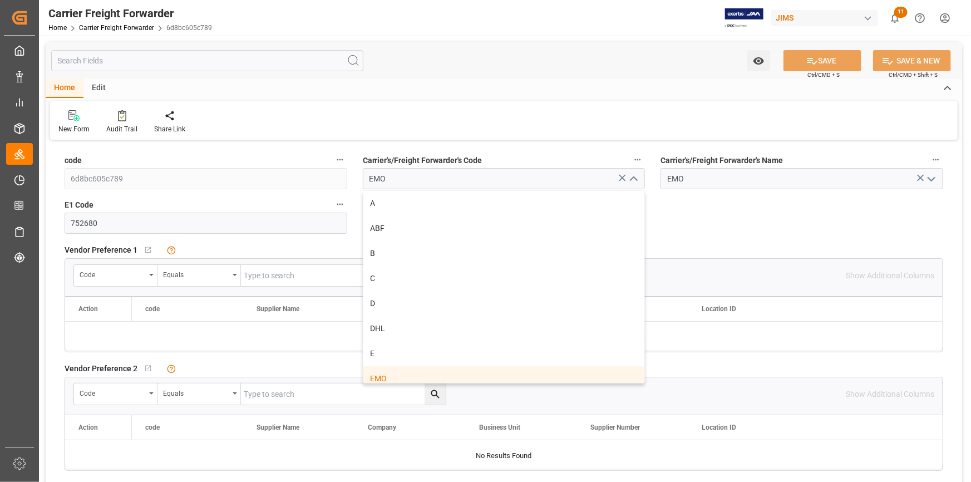
click at [633, 183] on icon "close menu" at bounding box center [632, 178] width 13 height 13
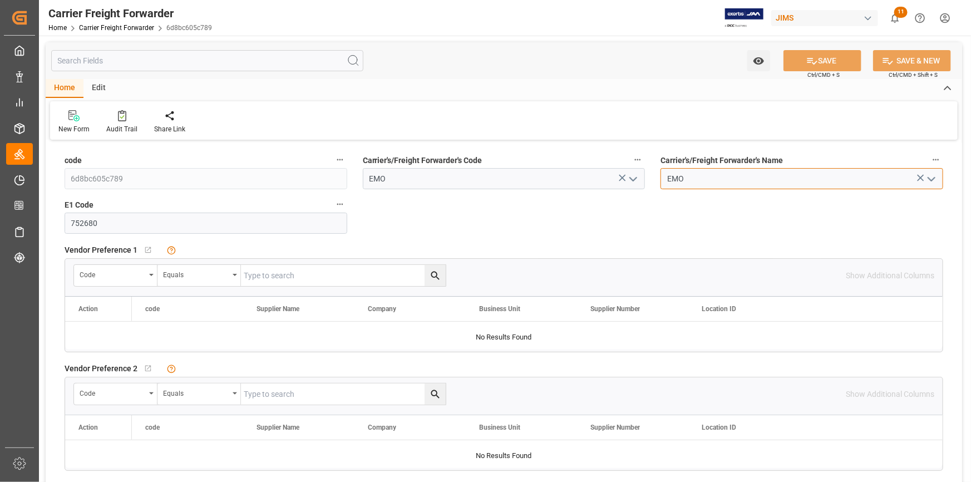
click at [707, 174] on input "EMO" at bounding box center [801, 178] width 283 height 21
click at [97, 85] on div "Edit" at bounding box center [98, 88] width 31 height 19
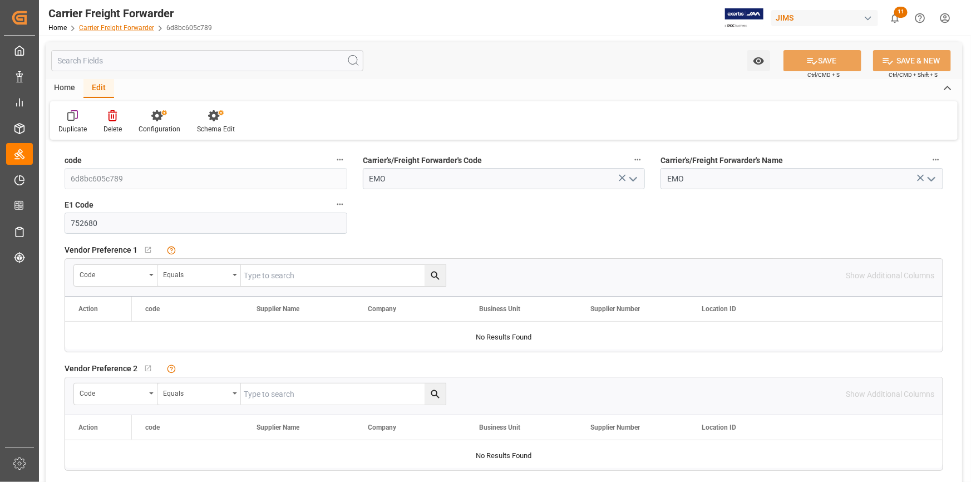
click at [115, 28] on link "Carrier Freight Forwarder" at bounding box center [116, 28] width 75 height 8
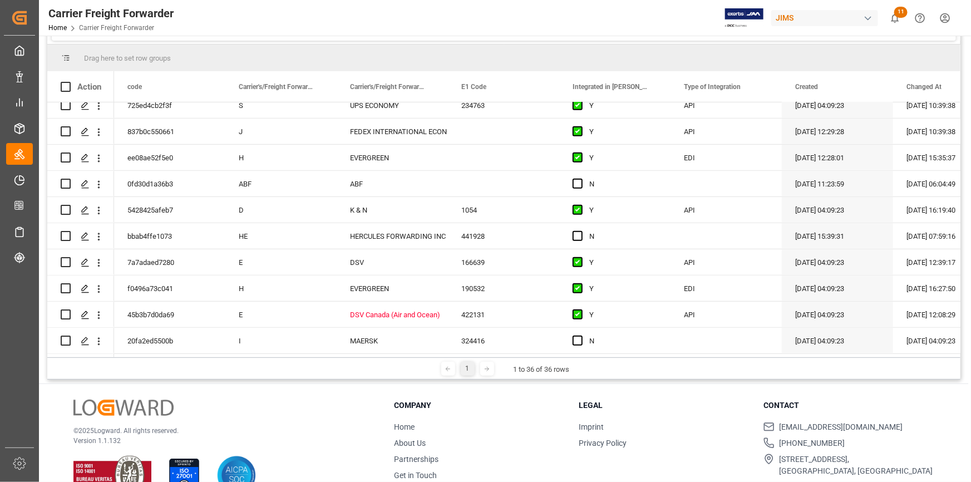
scroll to position [288, 0]
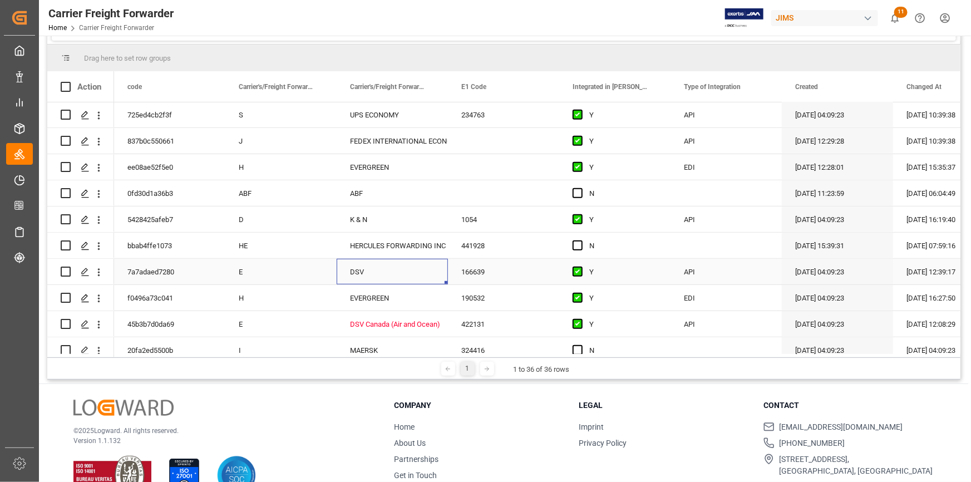
click at [382, 269] on div "DSV" at bounding box center [392, 272] width 85 height 26
click at [383, 270] on input "DSV" at bounding box center [391, 278] width 93 height 21
type input "DSV - Ocean"
click at [88, 274] on icon "Press SPACE to select this row." at bounding box center [85, 272] width 9 height 9
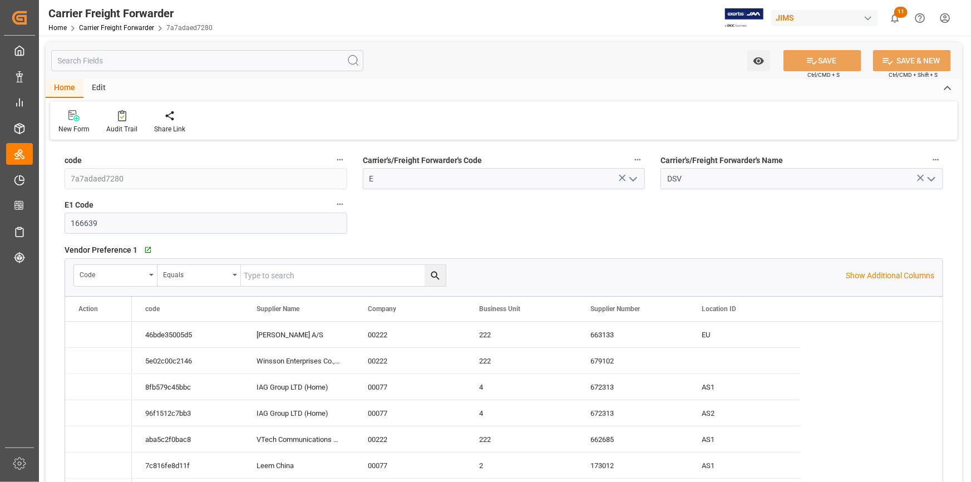
type input "[DATE] 08:09"
click at [937, 181] on icon "open menu" at bounding box center [930, 178] width 13 height 13
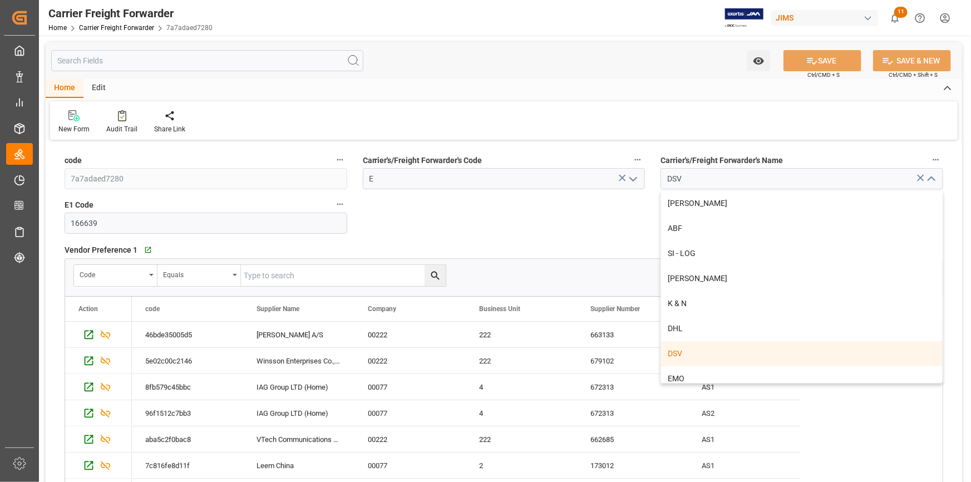
click at [751, 360] on div "DSV" at bounding box center [801, 353] width 281 height 25
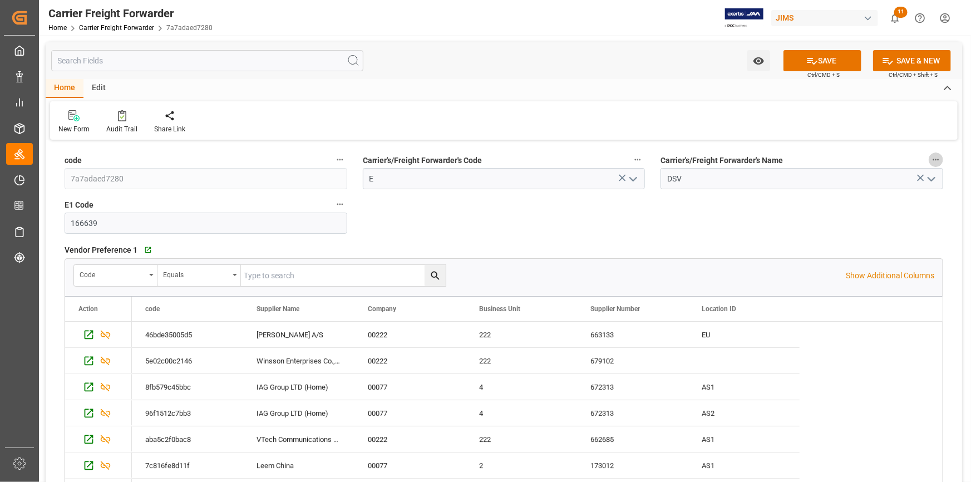
click at [935, 160] on icon "button" at bounding box center [936, 160] width 6 height 2
click at [935, 160] on li "Audits" at bounding box center [933, 160] width 57 height 18
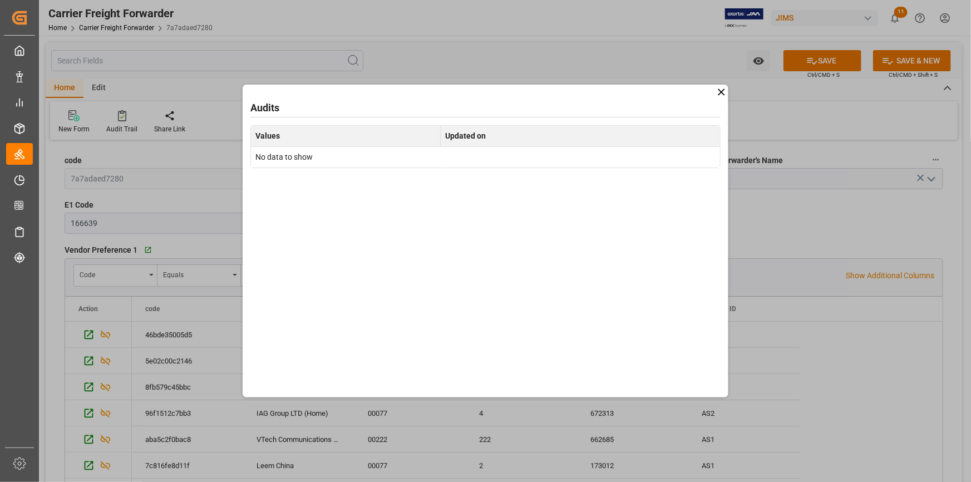
click at [721, 91] on icon at bounding box center [720, 91] width 7 height 7
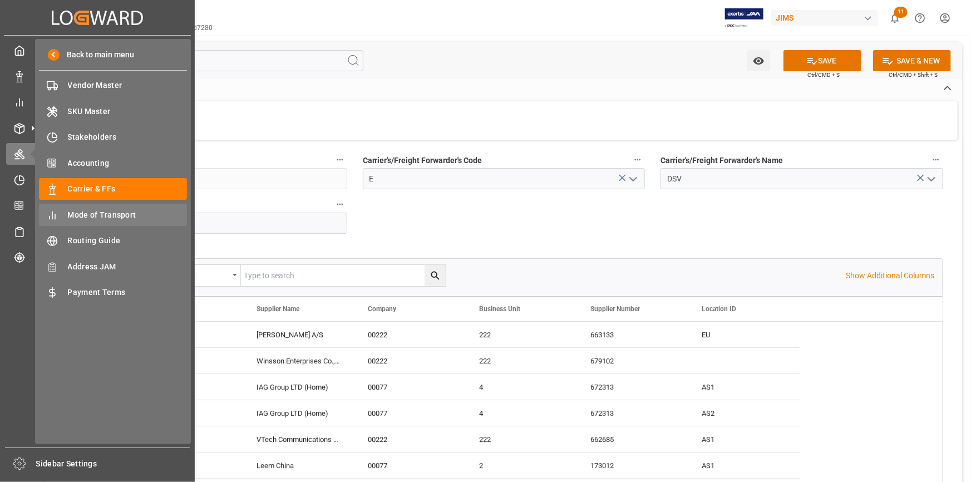
click at [80, 217] on span "Mode of Transport" at bounding box center [128, 215] width 120 height 12
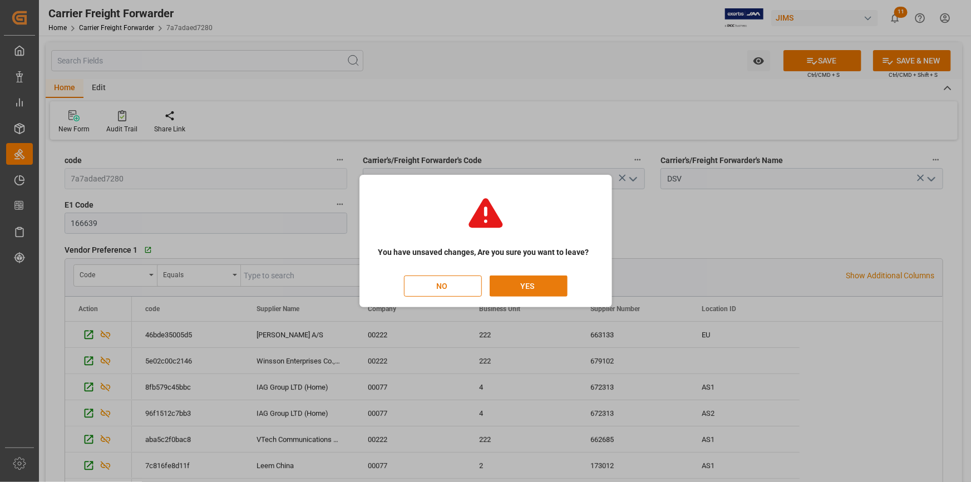
click at [533, 283] on button "YES" at bounding box center [528, 285] width 78 height 21
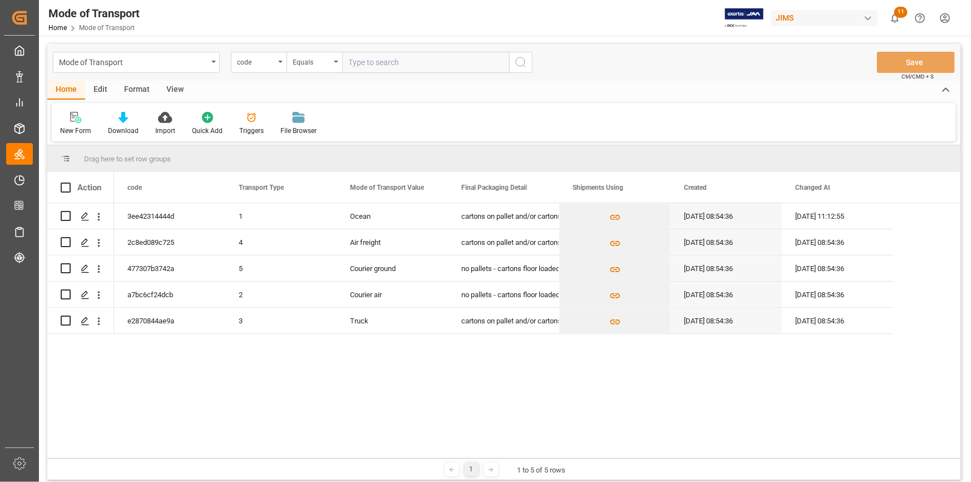
click at [435, 380] on div "3ee42314444d 1 Ocean cartons on pallet and/or cartons floor loaded 14-08-2023 0…" at bounding box center [537, 330] width 846 height 255
click at [943, 23] on html "Created by potrace 1.15, written by Peter Selinger 2001-2017 Created by potrace…" at bounding box center [485, 241] width 971 height 482
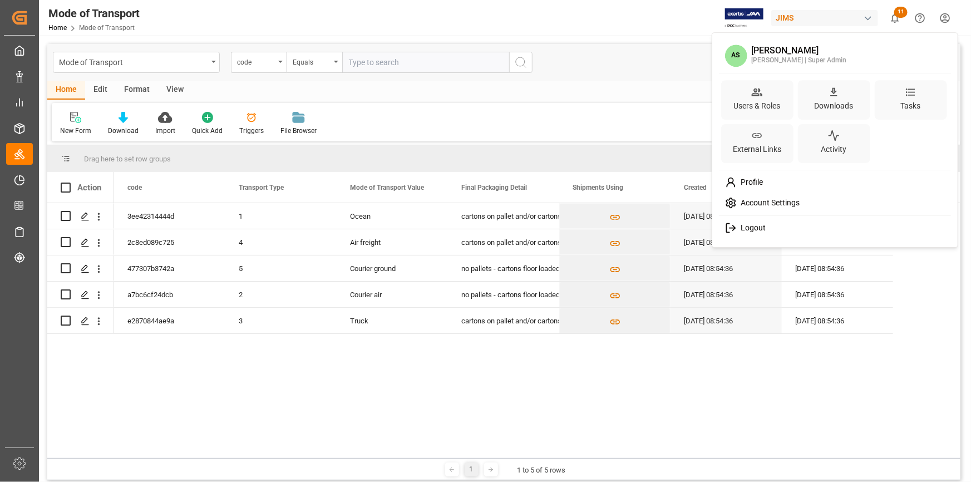
click at [740, 195] on div "Account Settings" at bounding box center [835, 203] width 228 height 21
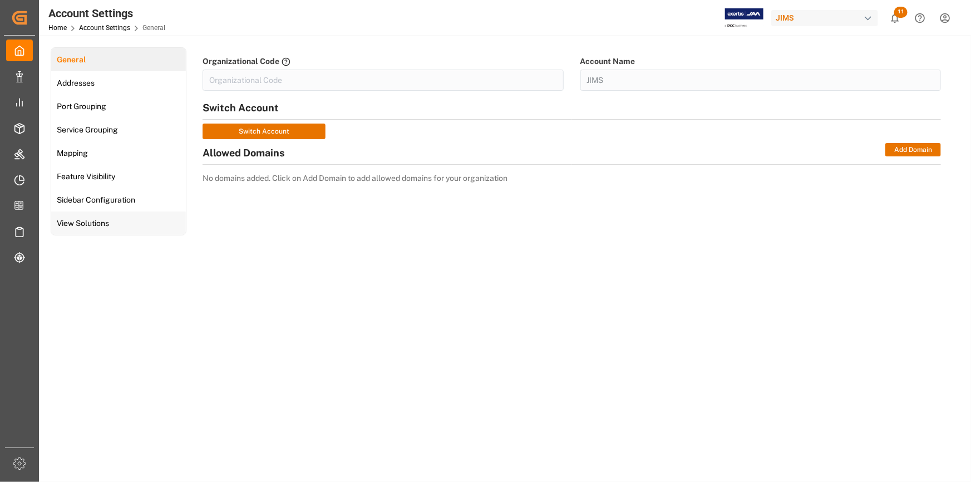
click at [94, 228] on span "View Solutions" at bounding box center [82, 223] width 59 height 12
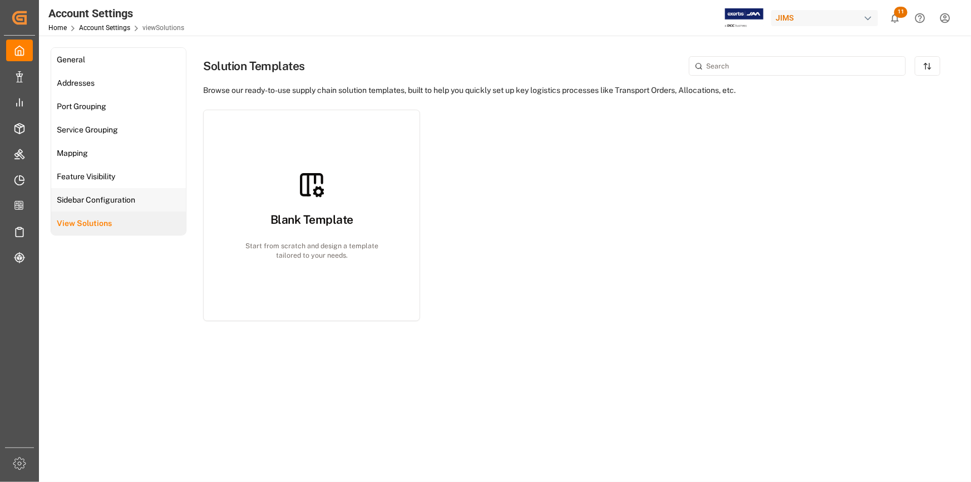
click at [100, 194] on span "Sidebar Configuration" at bounding box center [95, 200] width 85 height 12
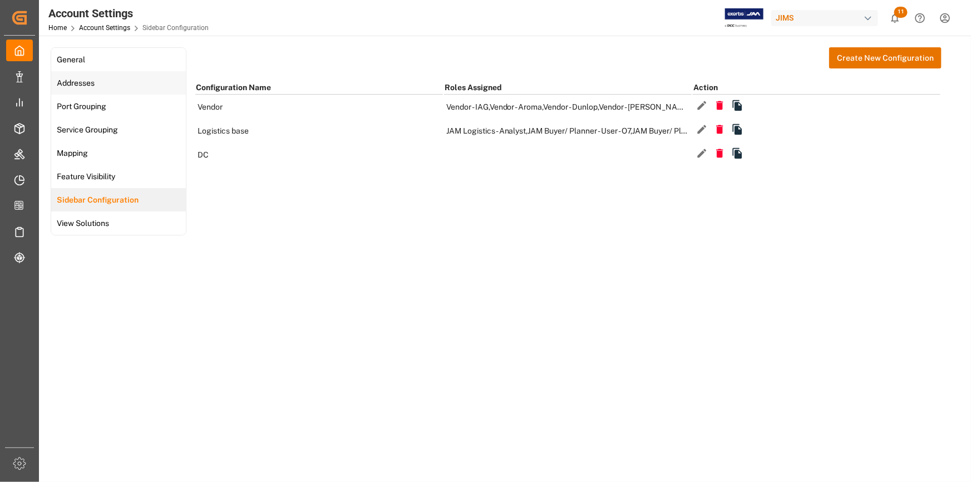
click at [88, 87] on span "Addresses" at bounding box center [75, 83] width 44 height 12
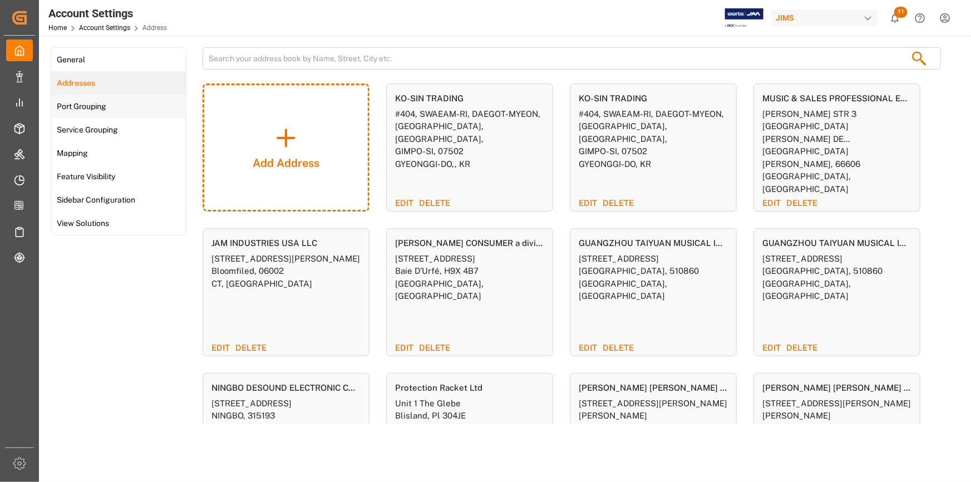
click at [86, 105] on span "Port Grouping" at bounding box center [81, 107] width 56 height 12
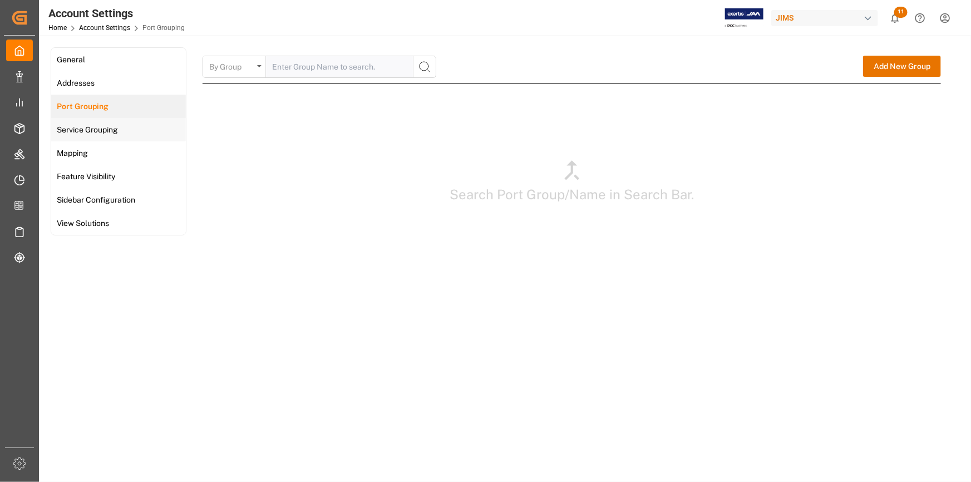
click at [86, 120] on div "Service Grouping" at bounding box center [86, 129] width 70 height 23
click at [81, 148] on span "Mapping" at bounding box center [72, 153] width 38 height 12
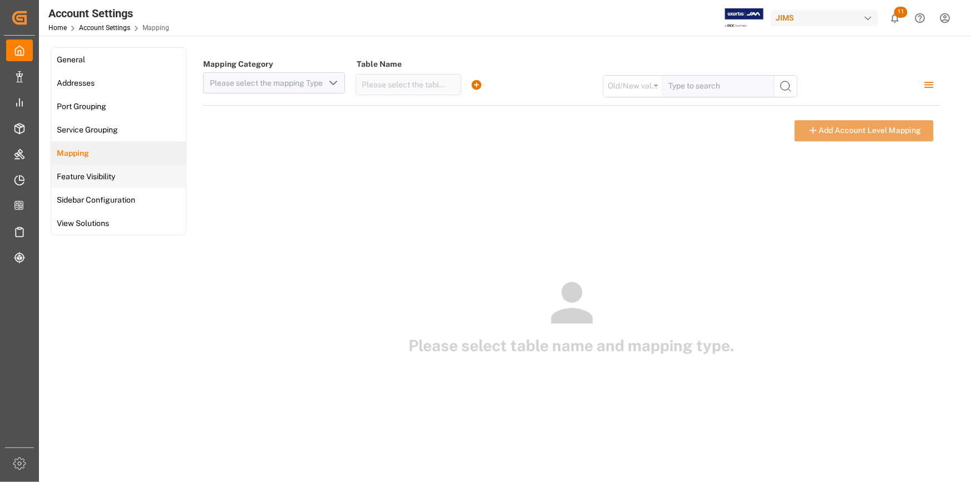
click at [78, 183] on div "Feature Visibility" at bounding box center [84, 176] width 67 height 23
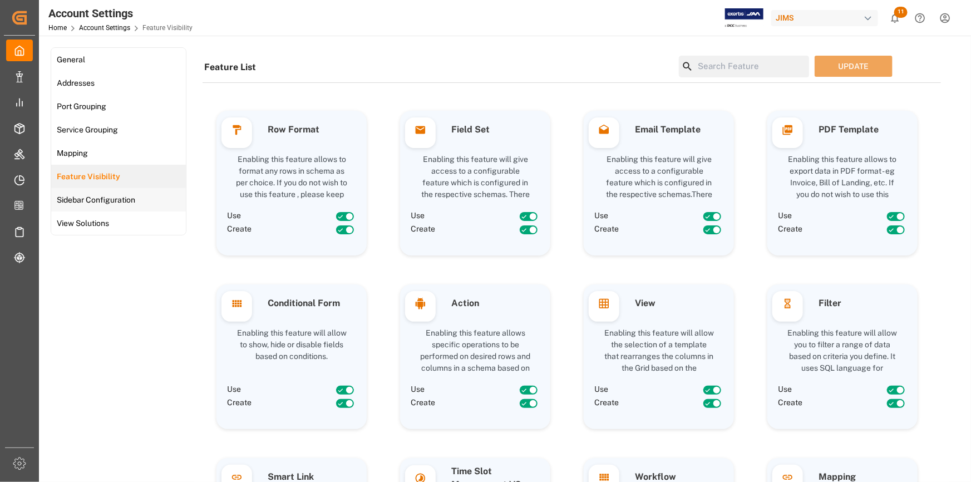
click at [76, 198] on span "Sidebar Configuration" at bounding box center [95, 200] width 85 height 12
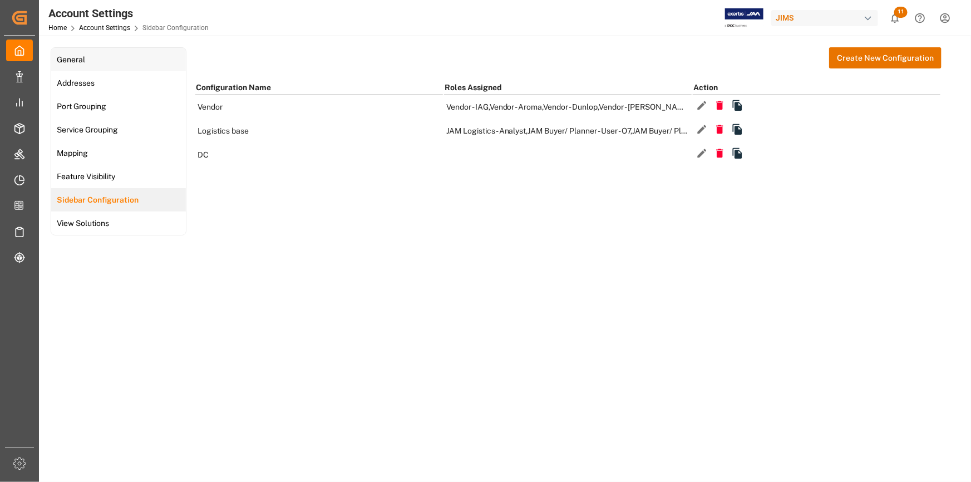
click at [75, 61] on span "General" at bounding box center [70, 60] width 35 height 12
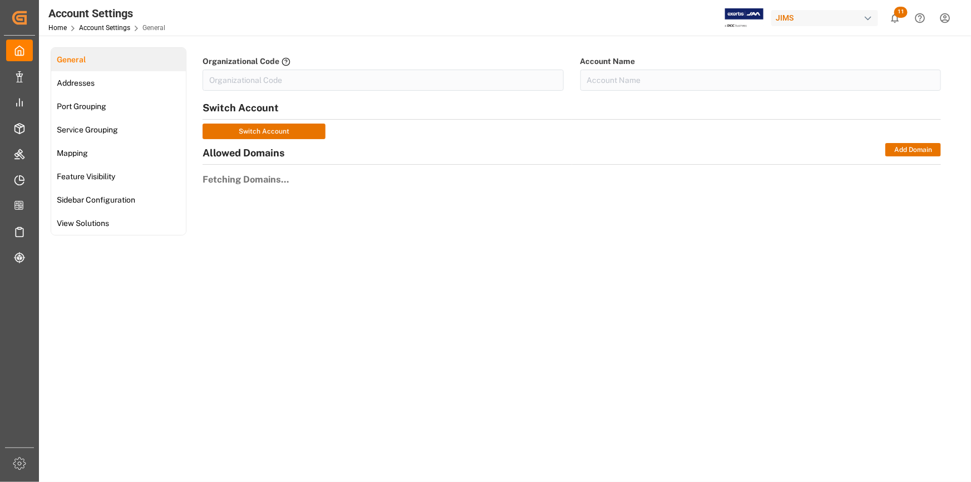
type input "JIMS"
click at [75, 77] on span "Addresses" at bounding box center [75, 83] width 44 height 12
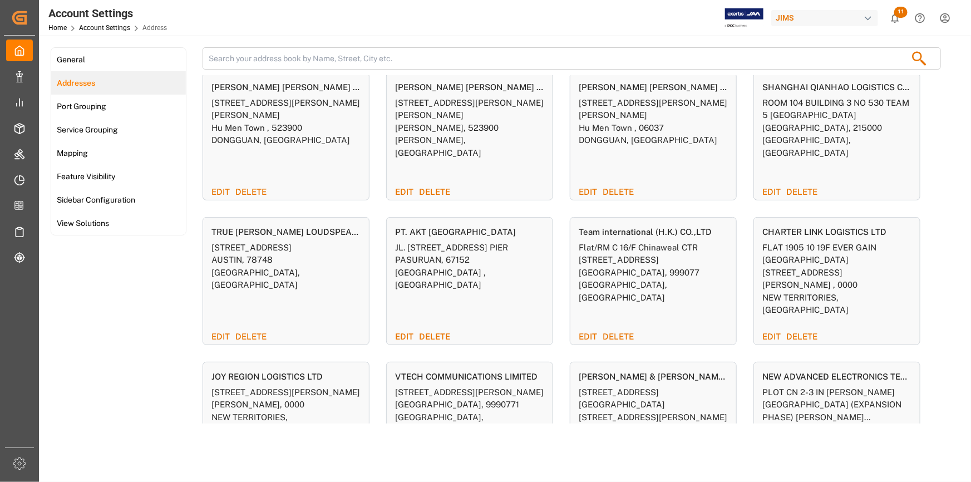
scroll to position [303, 0]
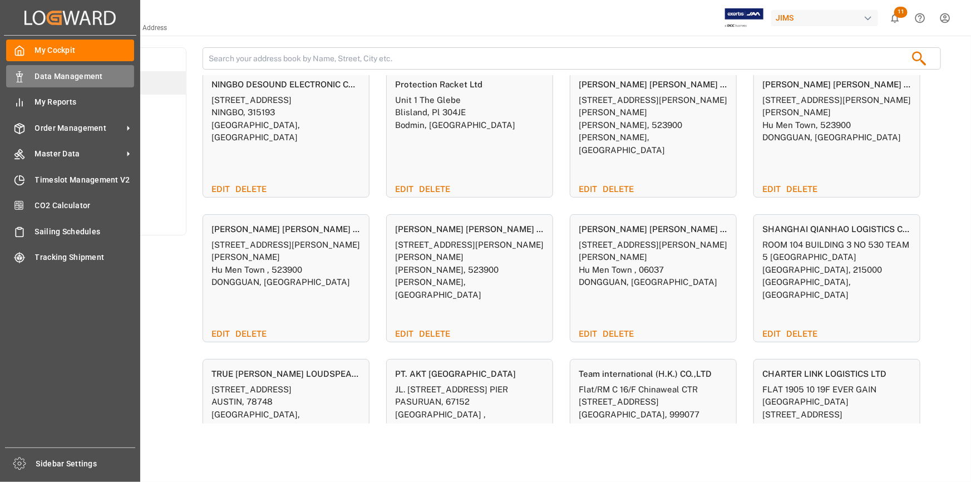
click at [31, 73] on div "Data Management Data Management" at bounding box center [70, 76] width 128 height 22
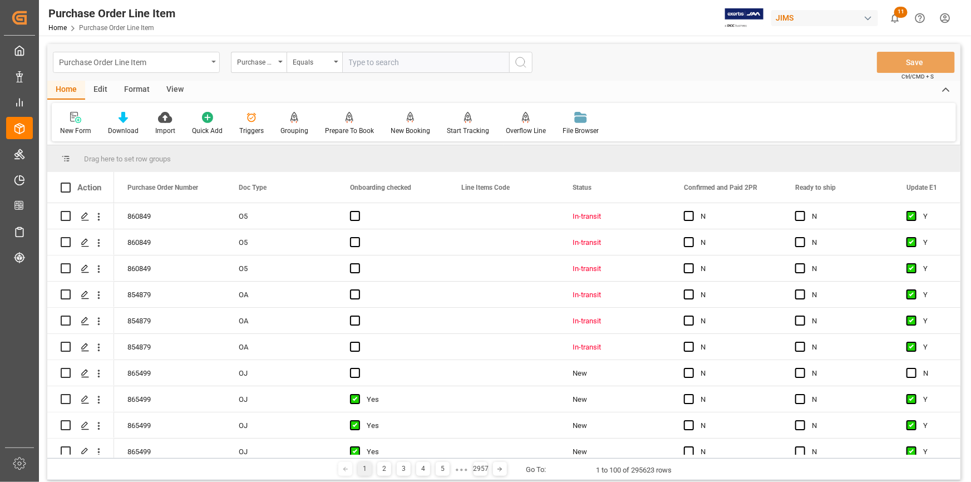
click at [89, 57] on div "Purchase Order Line Item" at bounding box center [133, 62] width 148 height 14
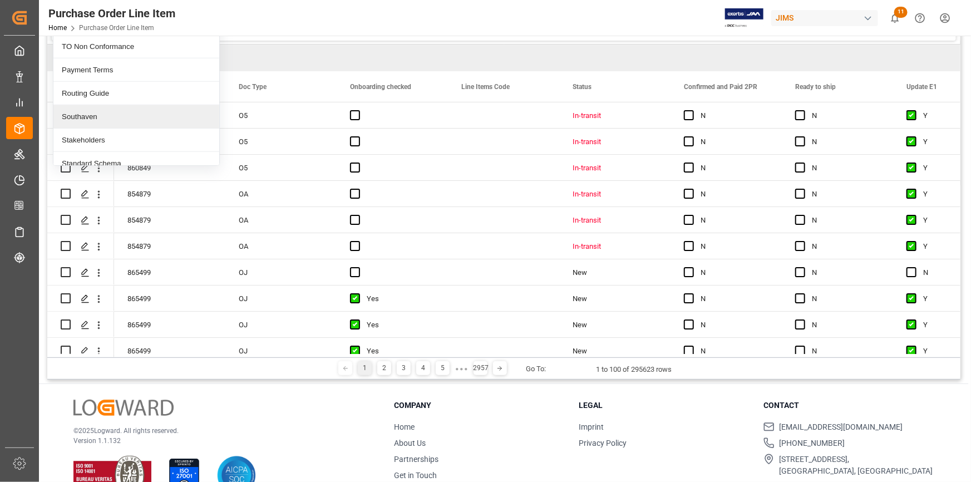
scroll to position [429, 0]
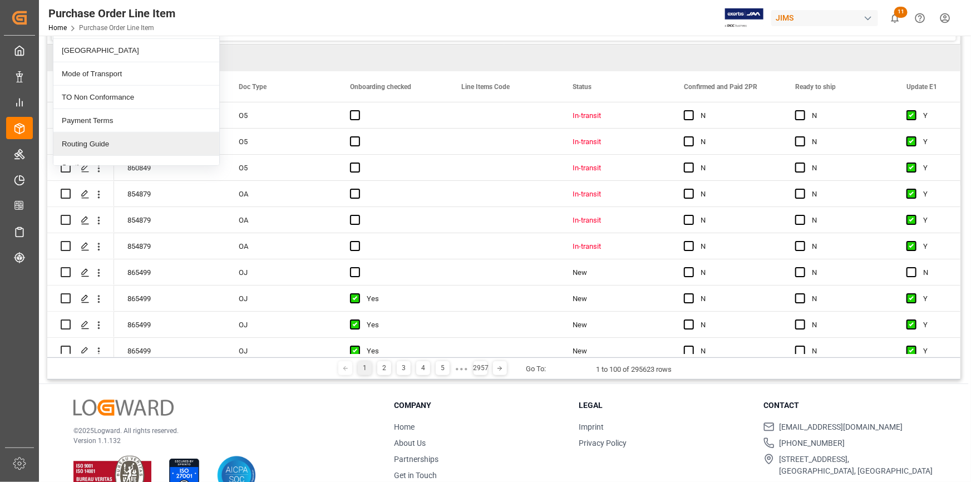
click at [105, 137] on div "Routing Guide" at bounding box center [136, 143] width 166 height 23
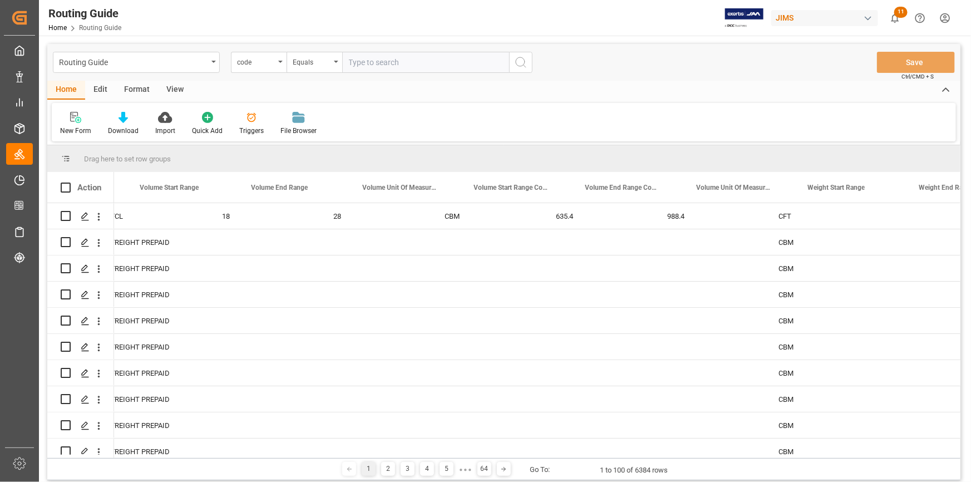
scroll to position [0, 1017]
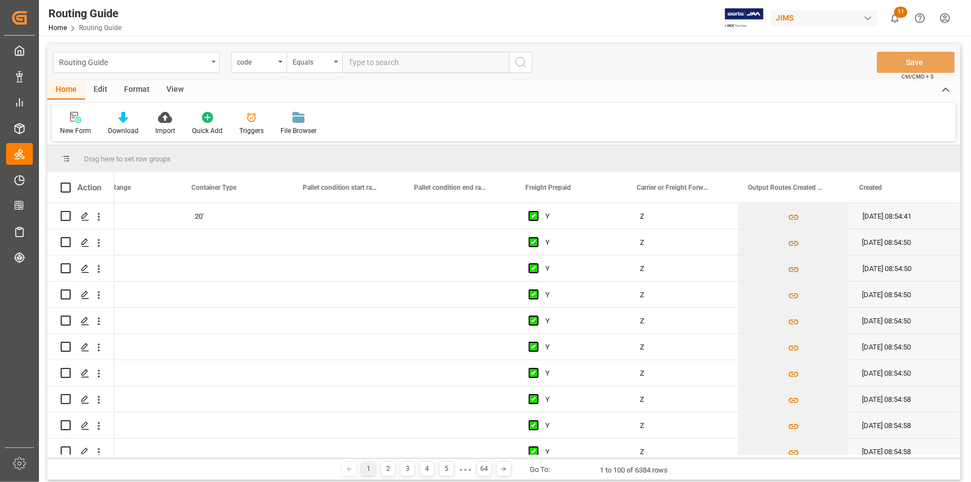
click at [80, 56] on div "Routing Guide" at bounding box center [133, 62] width 148 height 14
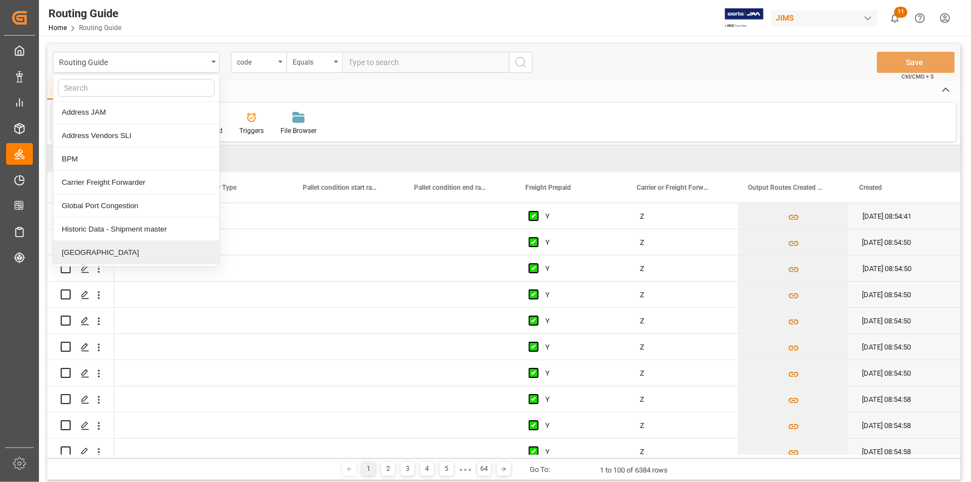
click at [117, 180] on div "Carrier Freight Forwarder" at bounding box center [136, 182] width 166 height 23
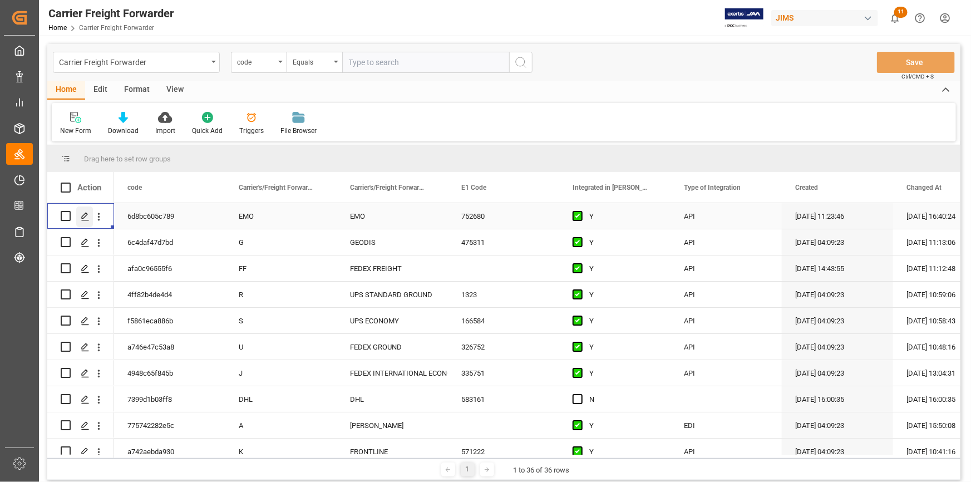
click at [83, 212] on icon "Press SPACE to select this row." at bounding box center [85, 216] width 9 height 9
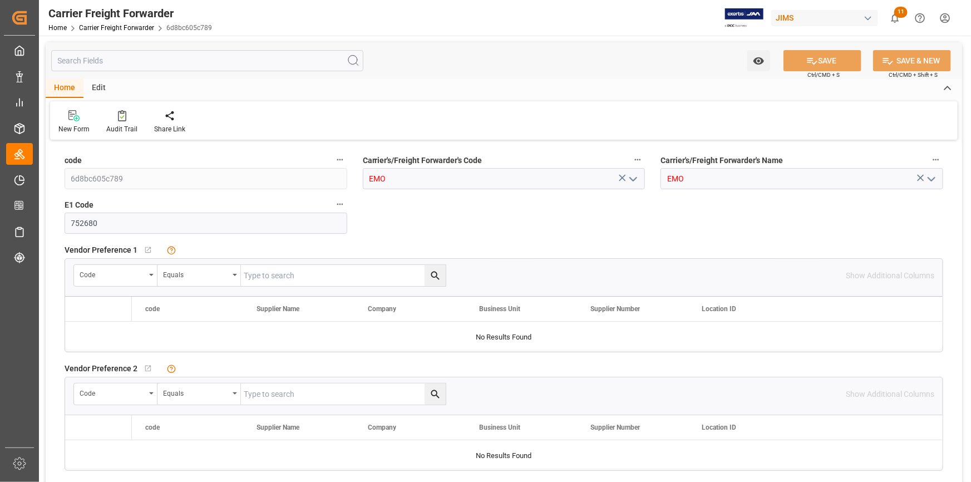
type input "20-08-2024 15:23"
type input "[DATE]"
click at [97, 83] on div "Edit" at bounding box center [98, 88] width 31 height 19
click at [211, 123] on div "Schema Edit" at bounding box center [216, 122] width 55 height 24
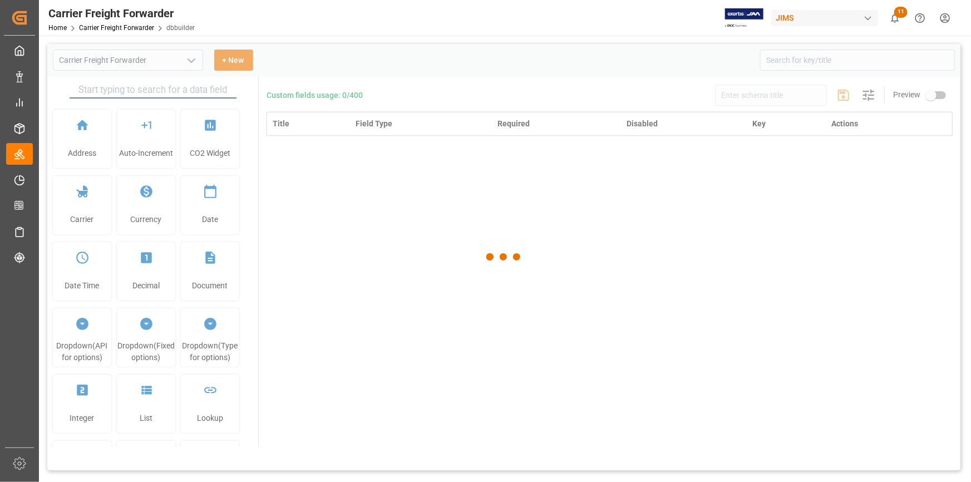
type input "Carrier Freight Forwarder"
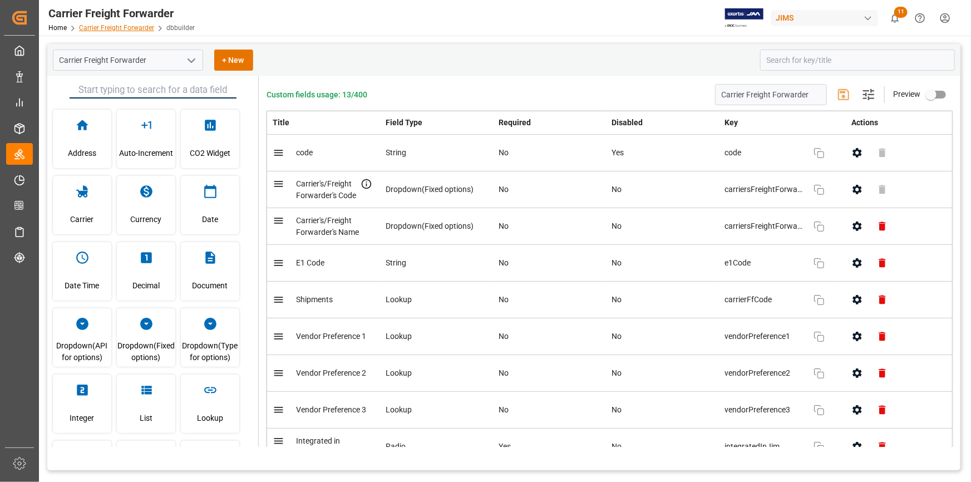
click at [135, 26] on link "Carrier Freight Forwarder" at bounding box center [116, 28] width 75 height 8
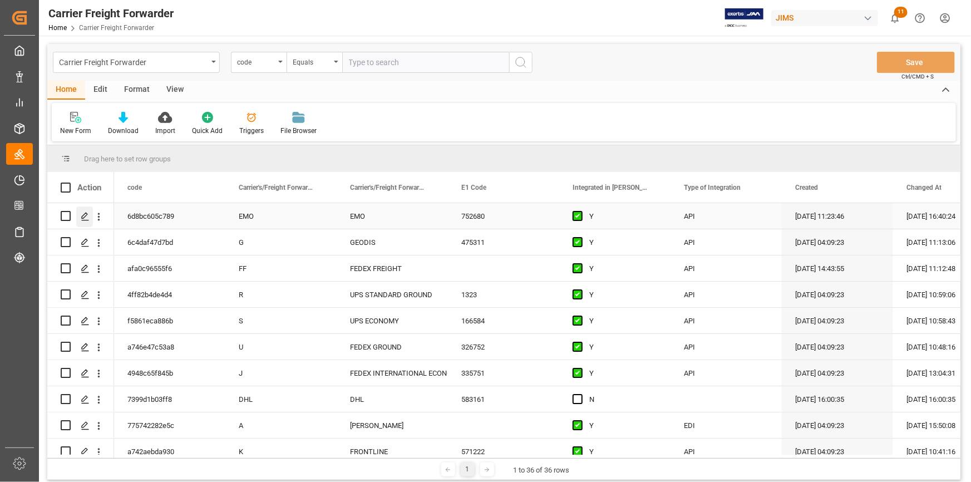
click at [78, 225] on div "Press SPACE to select this row." at bounding box center [84, 216] width 17 height 21
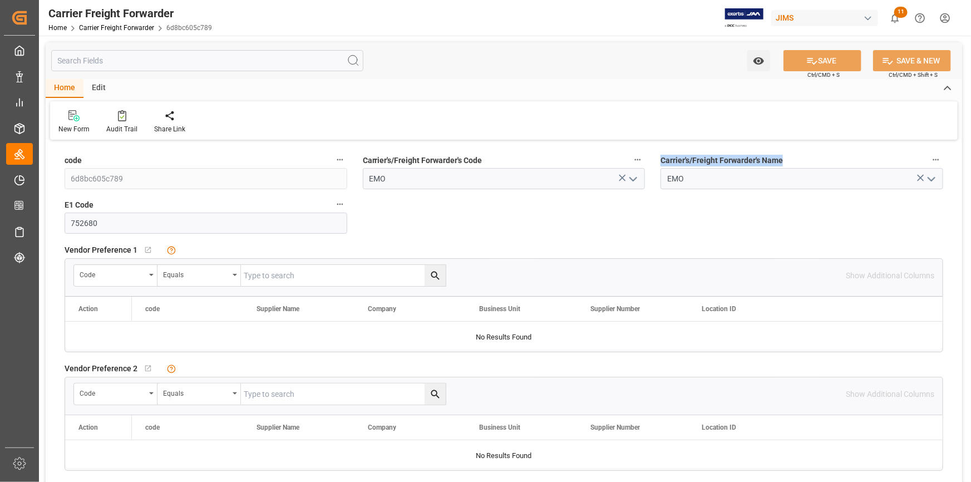
drag, startPoint x: 789, startPoint y: 155, endPoint x: 658, endPoint y: 165, distance: 131.0
click at [658, 165] on div "Carrier's/Freight Forwarder's Name EMO" at bounding box center [801, 170] width 298 height 44
copy span "Carrier's/Freight Forwarder's Name"
click at [106, 85] on div "Edit" at bounding box center [98, 88] width 31 height 19
click at [213, 122] on div "Schema Edit" at bounding box center [216, 122] width 55 height 24
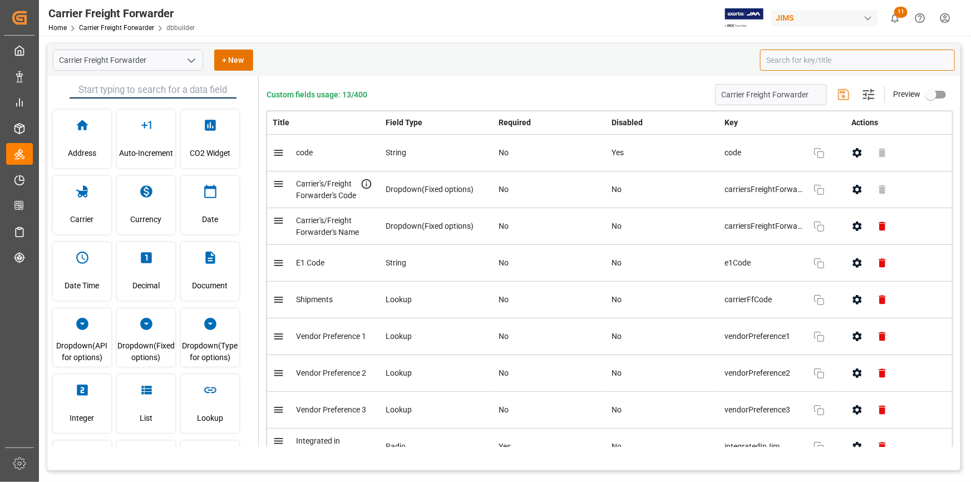
click at [811, 61] on input at bounding box center [857, 59] width 195 height 21
paste input "Carrier's/Freight Forwarder's Name"
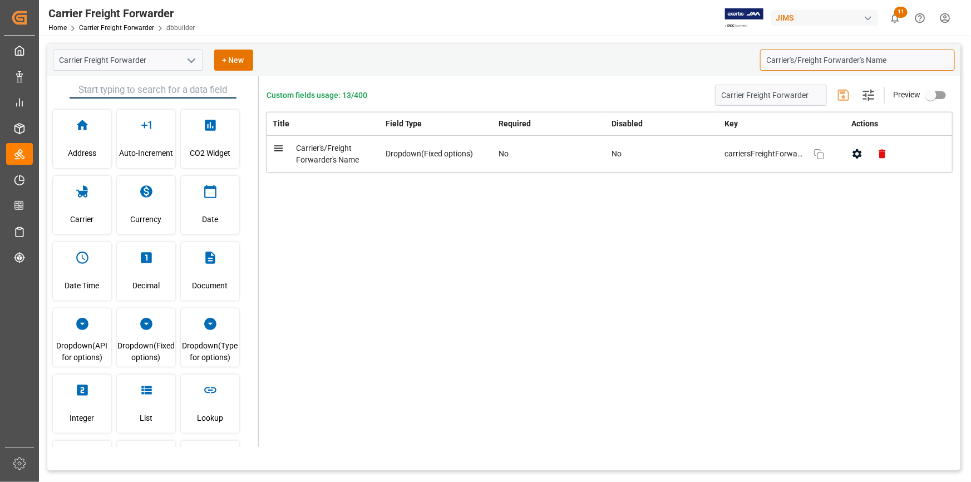
type input "Carrier's/Freight Forwarder's Name"
click at [857, 161] on button "button" at bounding box center [856, 153] width 25 height 25
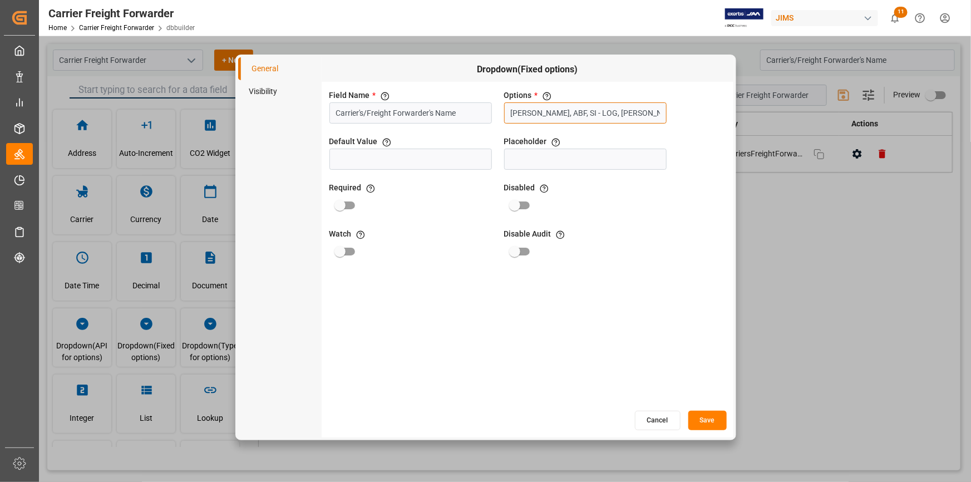
click at [582, 105] on input "DELMAR, ABF, SI - LOG, CH ROBINSON, K & N, DHL, DSV, EMO, OEC, GEODIS, EVERGREE…" at bounding box center [585, 112] width 162 height 21
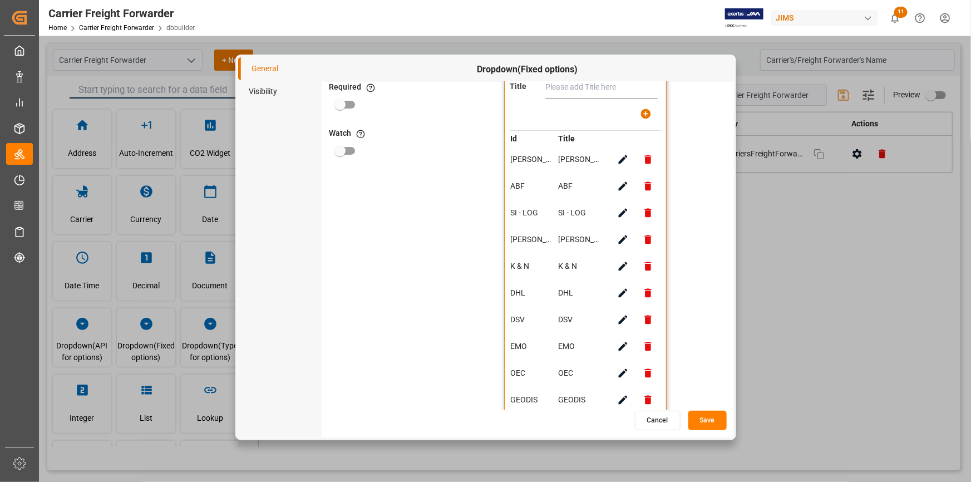
click at [623, 319] on icon "button" at bounding box center [623, 320] width 12 height 12
type input "DSV"
click at [623, 319] on icon "button" at bounding box center [623, 320] width 12 height 12
click at [519, 322] on td "DSV" at bounding box center [531, 319] width 42 height 13
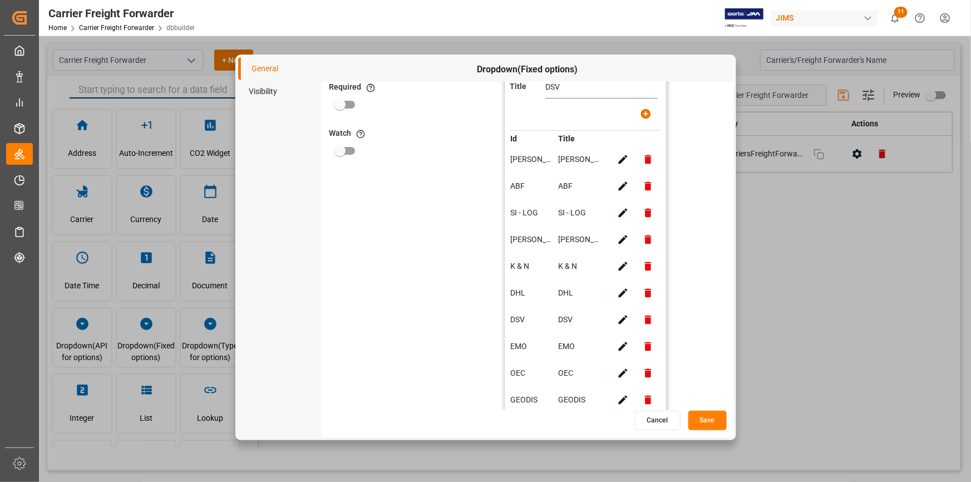
click at [515, 321] on td "DSV" at bounding box center [531, 319] width 42 height 13
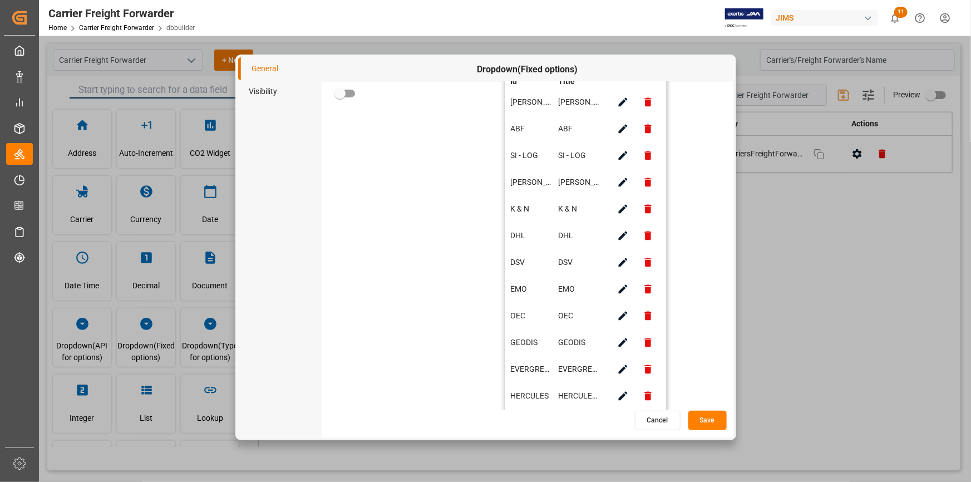
scroll to position [166, 0]
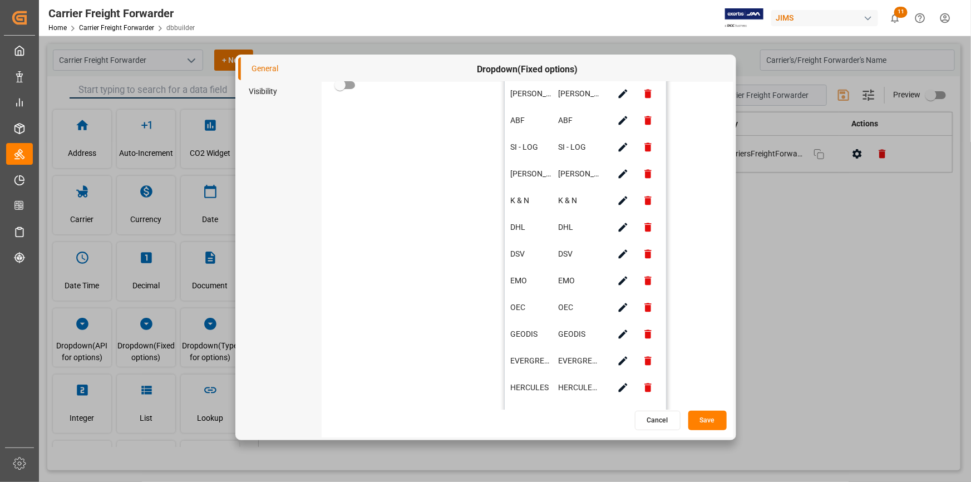
click at [673, 421] on button "Cancel" at bounding box center [658, 419] width 46 height 19
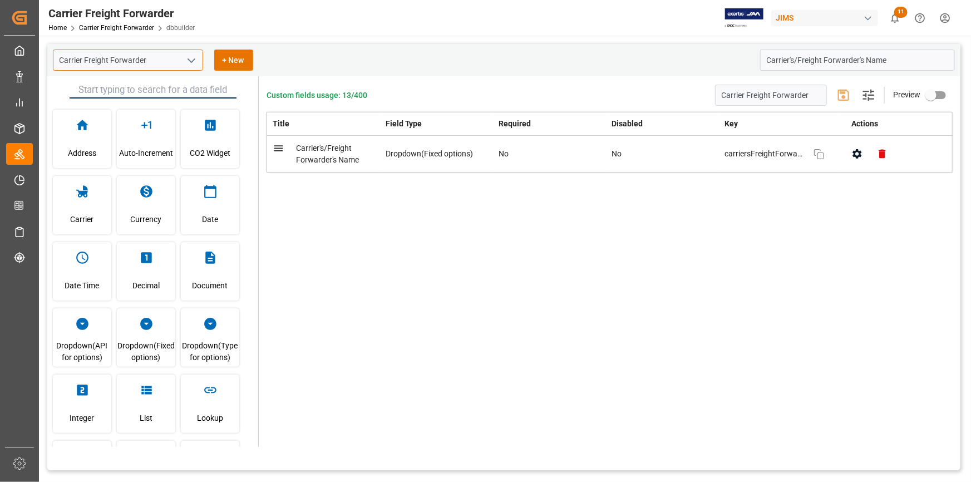
click at [145, 61] on input "Carrier Freight Forwarder" at bounding box center [128, 59] width 150 height 21
click at [191, 60] on icon "open menu" at bounding box center [191, 60] width 13 height 13
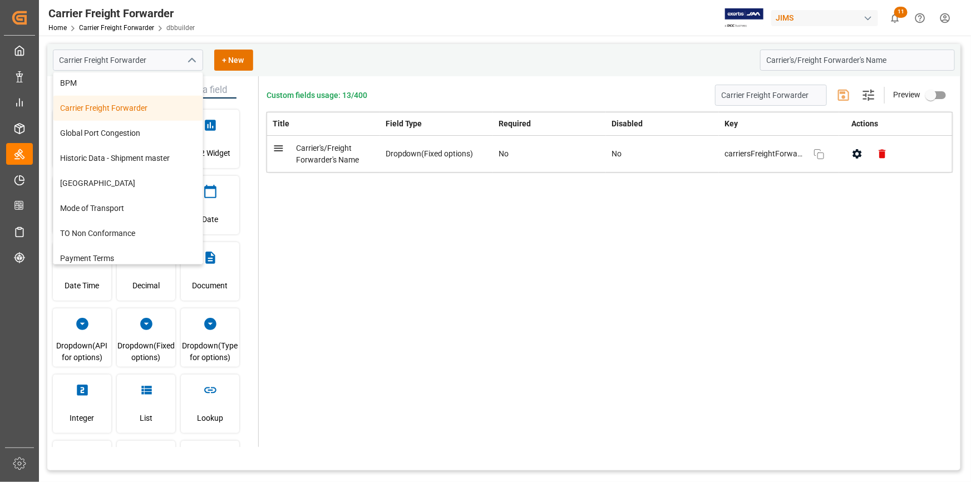
scroll to position [404, 0]
click at [105, 103] on div "Carrier Freight Forwarder" at bounding box center [127, 105] width 149 height 25
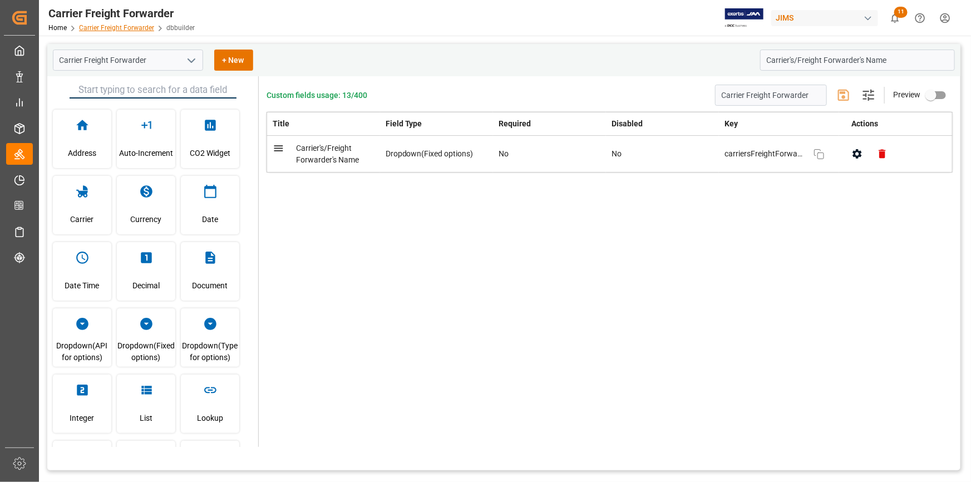
click at [136, 24] on link "Carrier Freight Forwarder" at bounding box center [116, 28] width 75 height 8
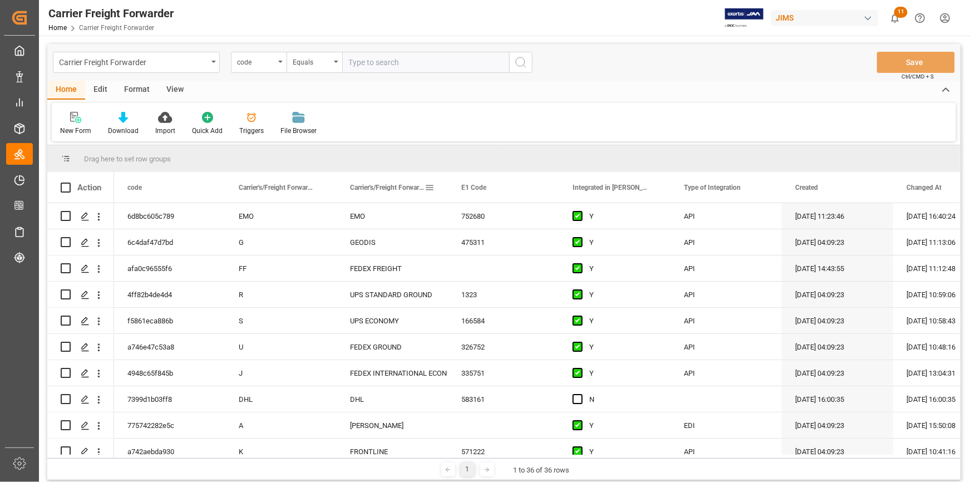
click at [382, 189] on span "Carrier's/Freight Forwarder's Name" at bounding box center [387, 188] width 75 height 8
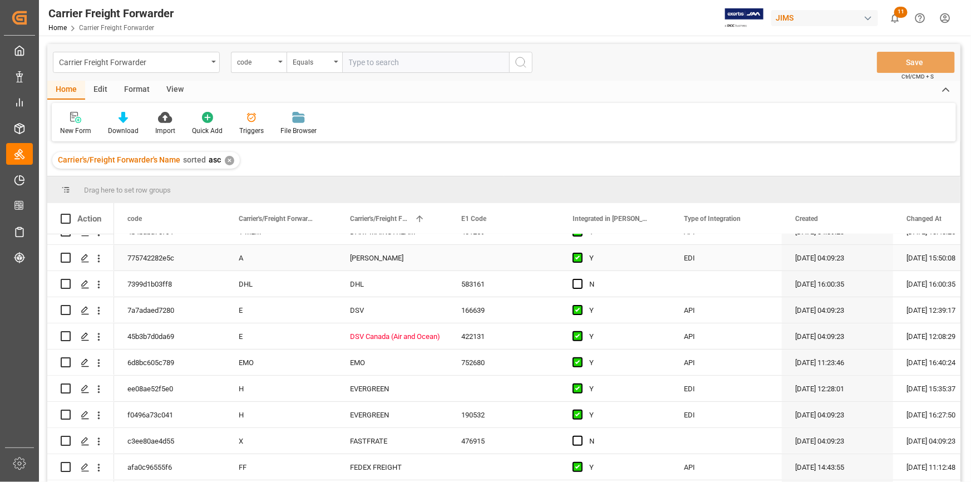
scroll to position [202, 0]
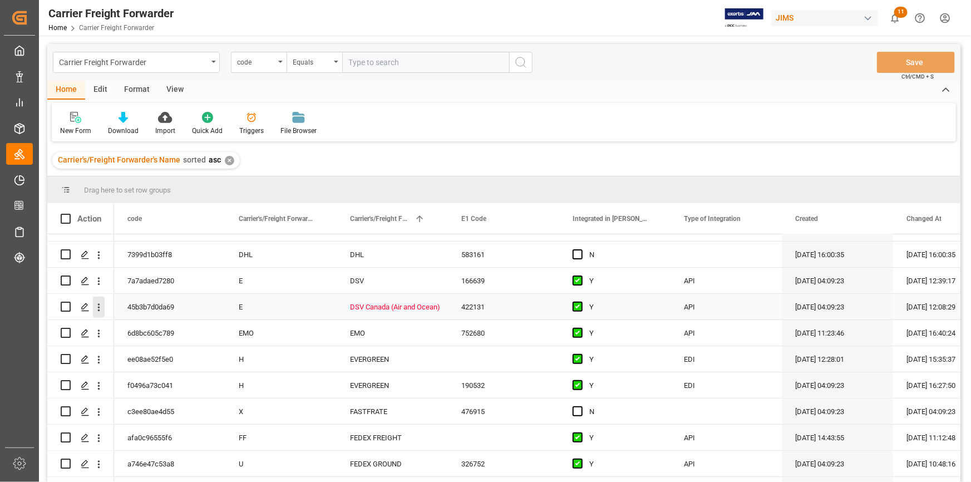
click at [96, 311] on icon "open menu" at bounding box center [99, 307] width 12 height 12
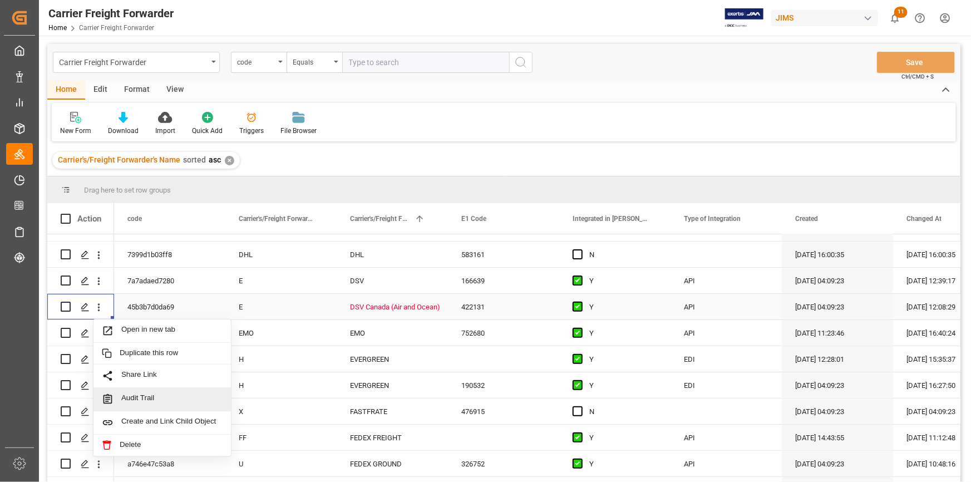
click at [117, 395] on span "Press SPACE to select this row." at bounding box center [111, 399] width 19 height 12
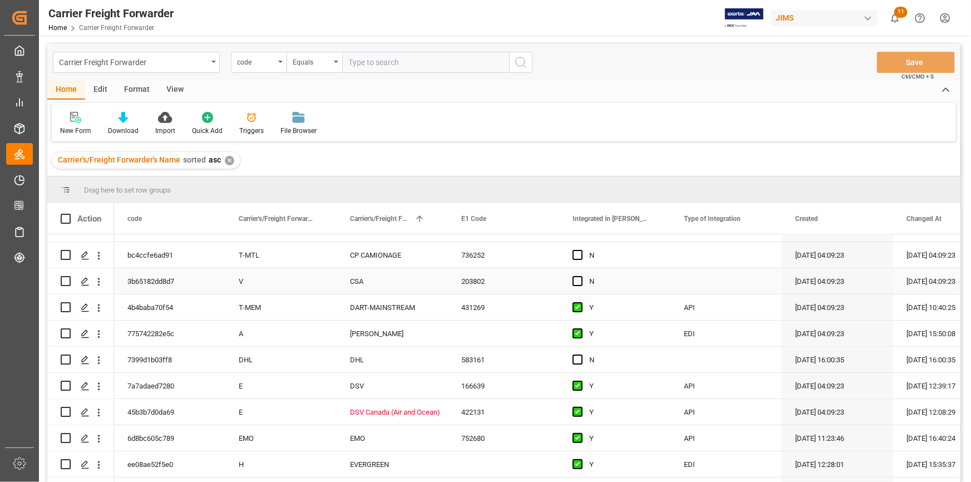
scroll to position [101, 0]
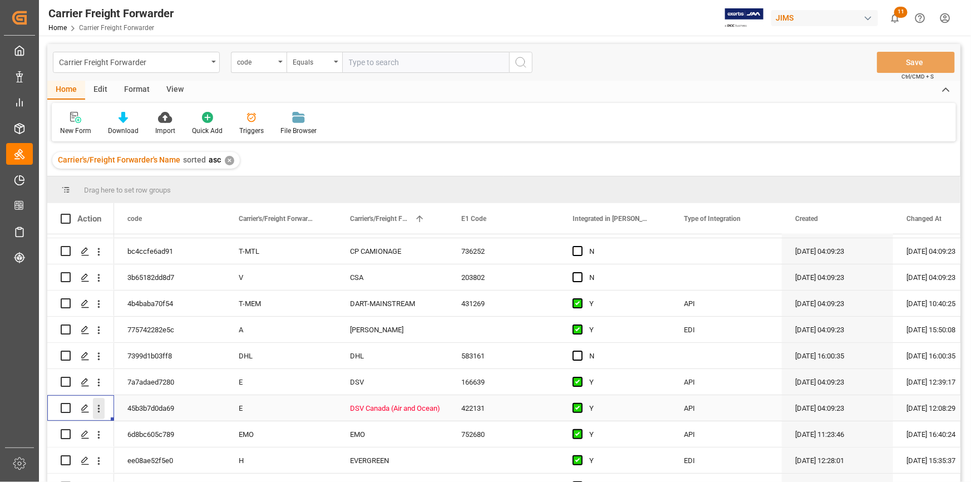
click at [95, 409] on icon "open menu" at bounding box center [99, 409] width 12 height 12
click at [131, 430] on span "Open in new tab" at bounding box center [171, 432] width 101 height 12
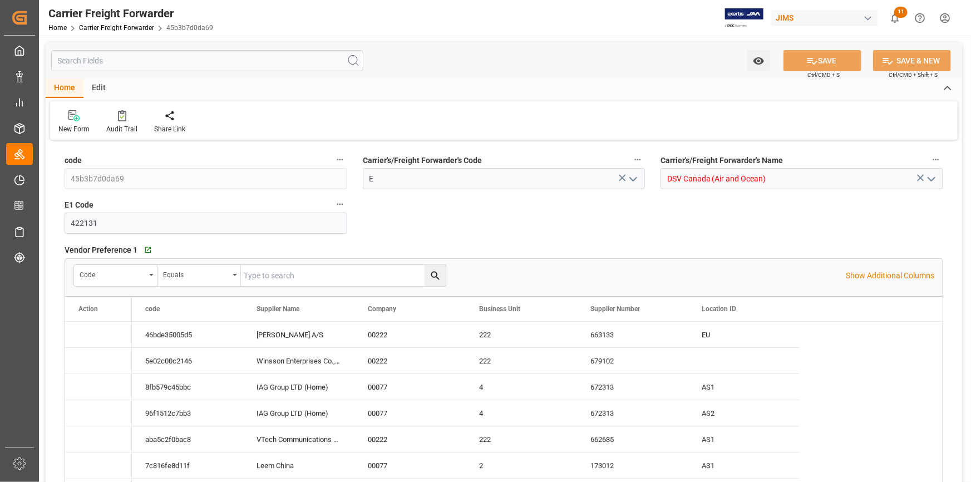
type input "[DATE] 08:09"
click at [937, 159] on icon "button" at bounding box center [935, 159] width 9 height 9
click at [937, 159] on li "Audits" at bounding box center [933, 160] width 57 height 18
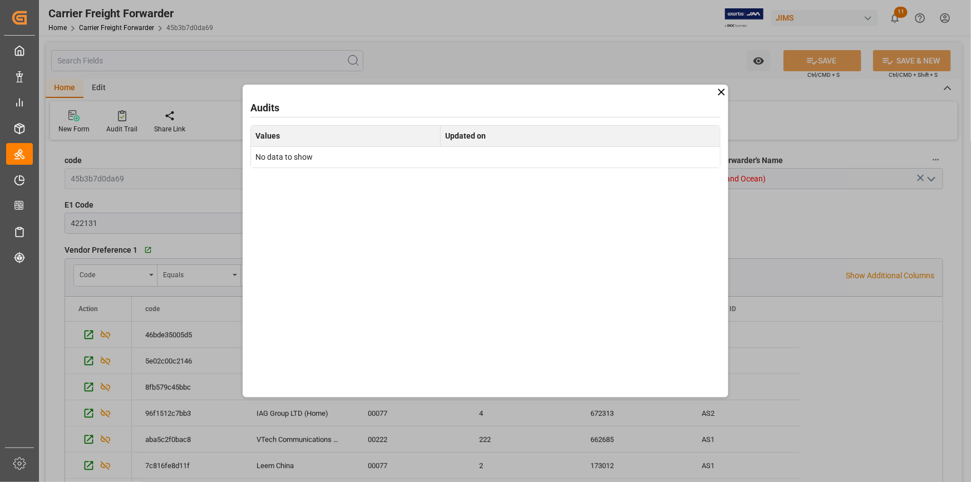
click at [725, 92] on icon at bounding box center [721, 92] width 12 height 12
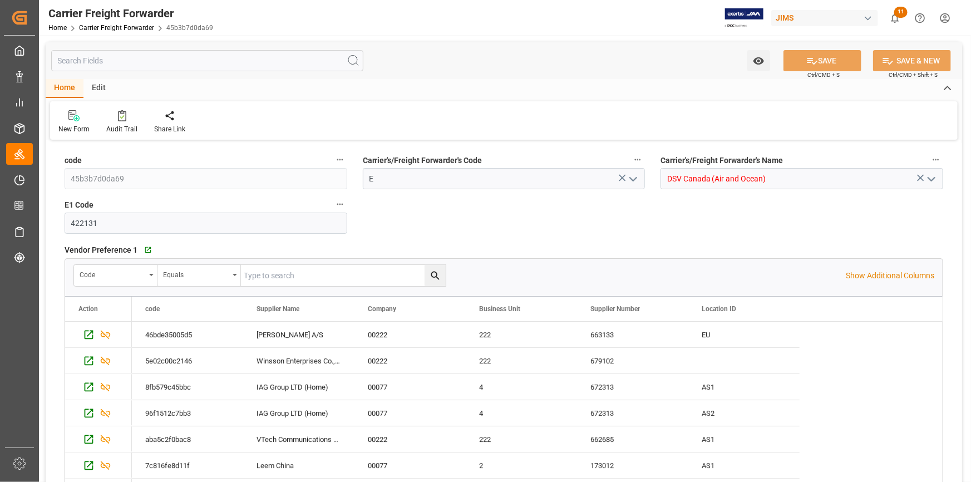
click at [130, 32] on div "Home Carrier Freight Forwarder 45b3b7d0da69" at bounding box center [130, 28] width 165 height 12
click at [130, 26] on link "Carrier Freight Forwarder" at bounding box center [116, 28] width 75 height 8
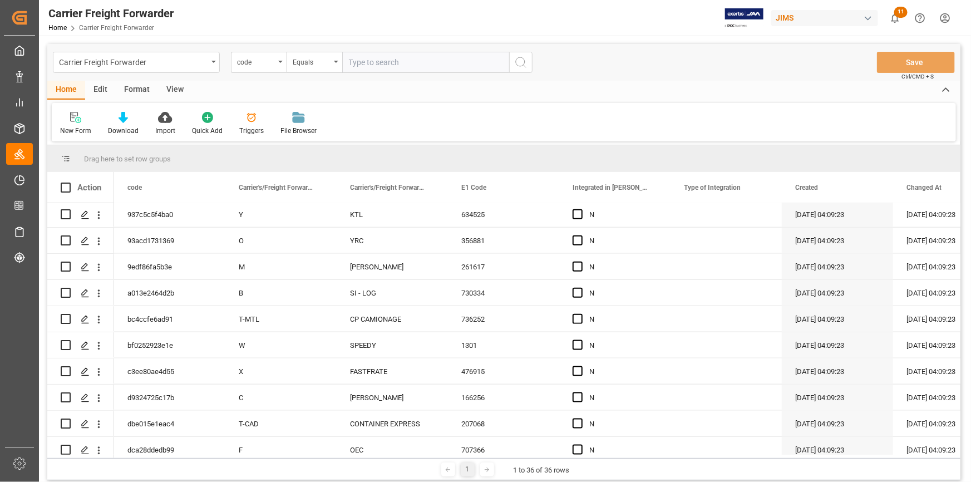
scroll to position [692, 0]
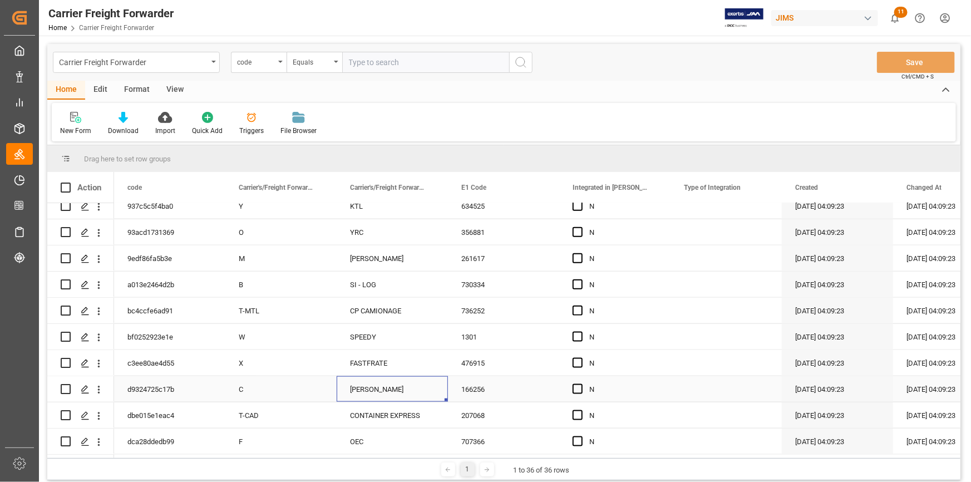
click at [414, 382] on div "[PERSON_NAME]" at bounding box center [392, 390] width 85 height 26
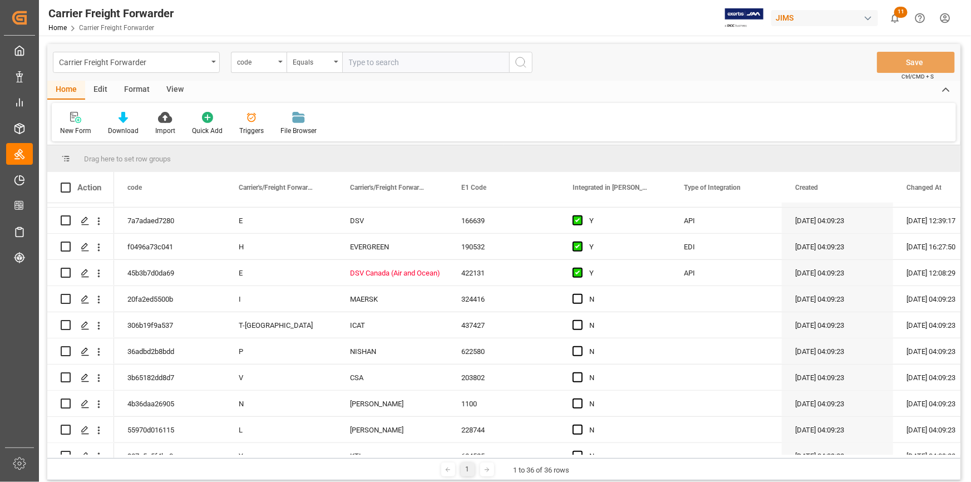
scroll to position [439, 0]
click at [287, 181] on div "Carrier's/Freight Forwarder's Code" at bounding box center [276, 187] width 75 height 31
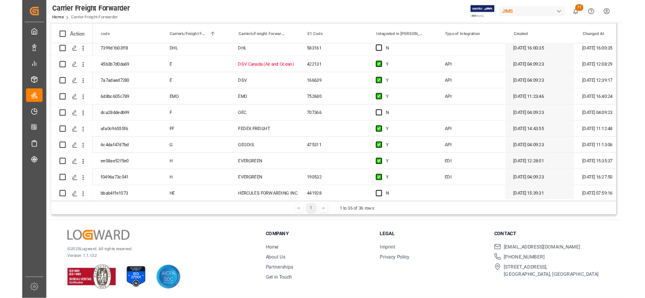
scroll to position [86, 0]
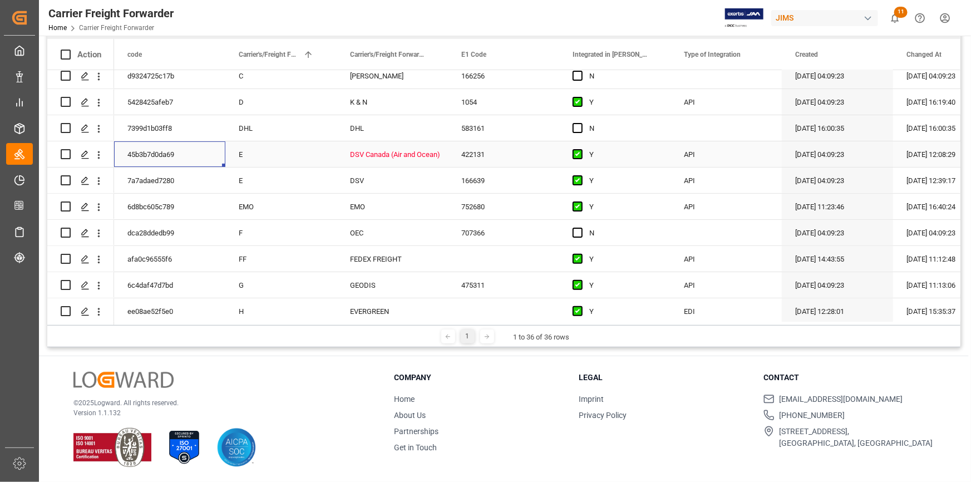
click at [201, 153] on div "45b3b7d0da69" at bounding box center [169, 154] width 111 height 26
